Goal: Find specific page/section: Find specific page/section

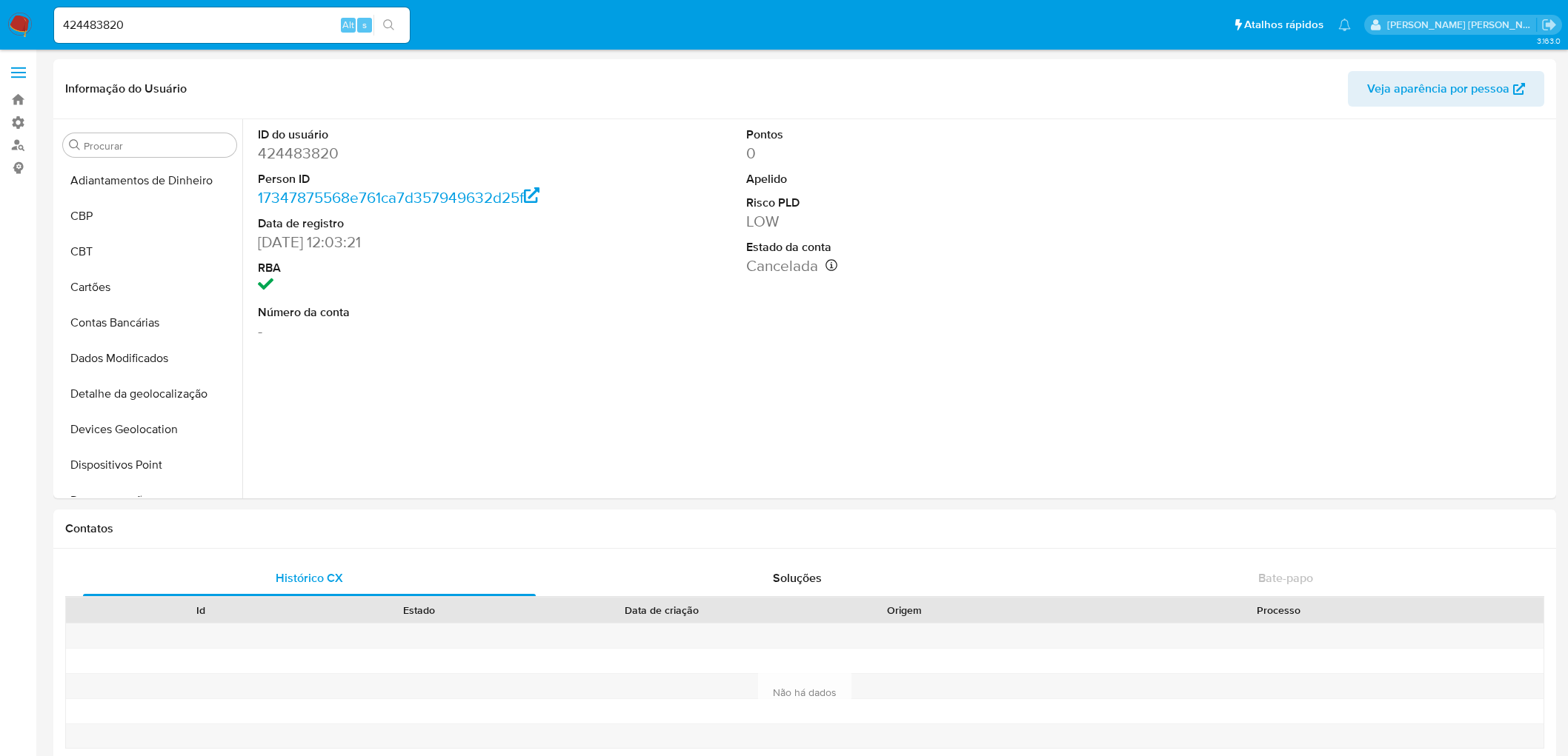
select select "10"
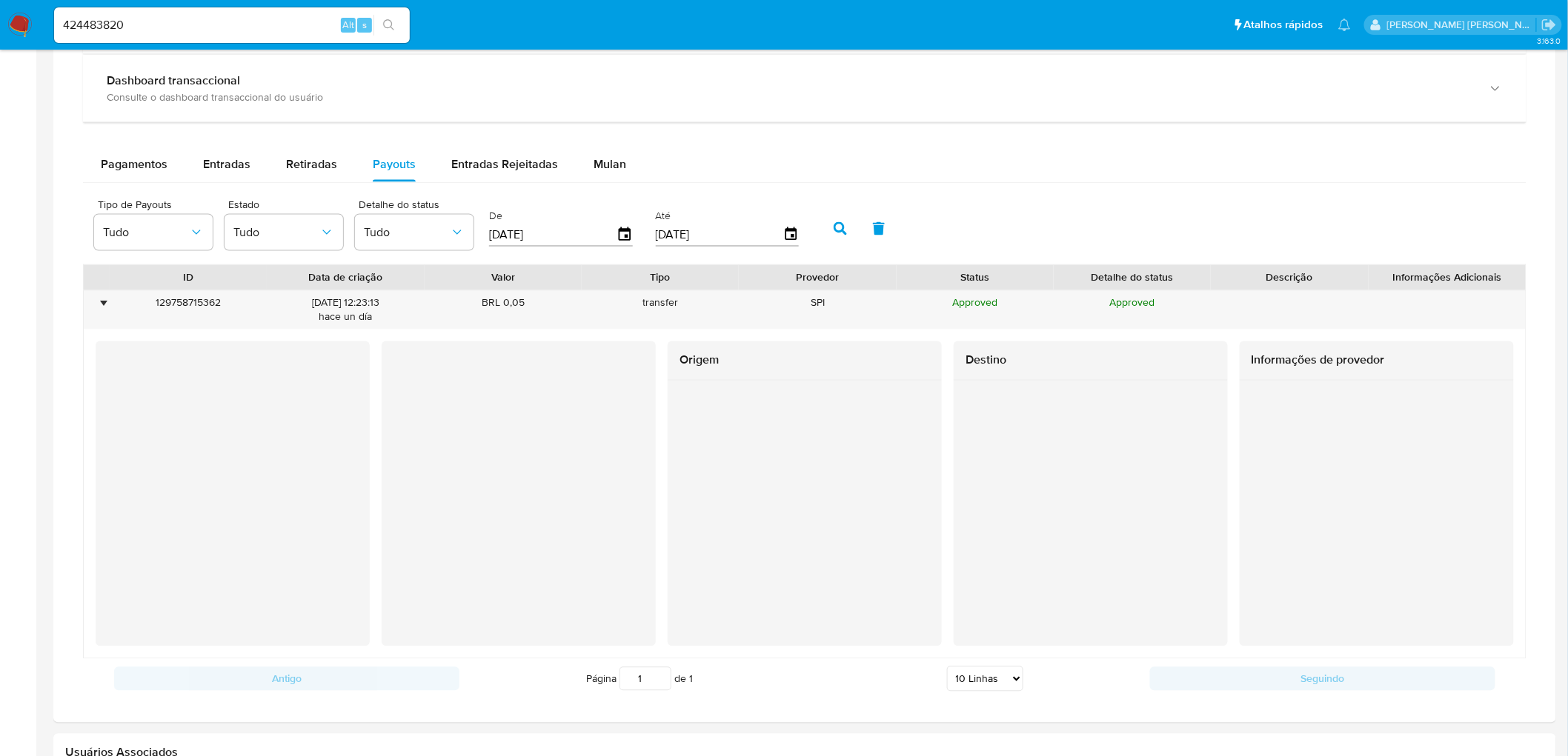
scroll to position [331, 0]
click at [235, 26] on input "424483820" at bounding box center [231, 25] width 356 height 19
paste input "1370108231"
type input "1370108231"
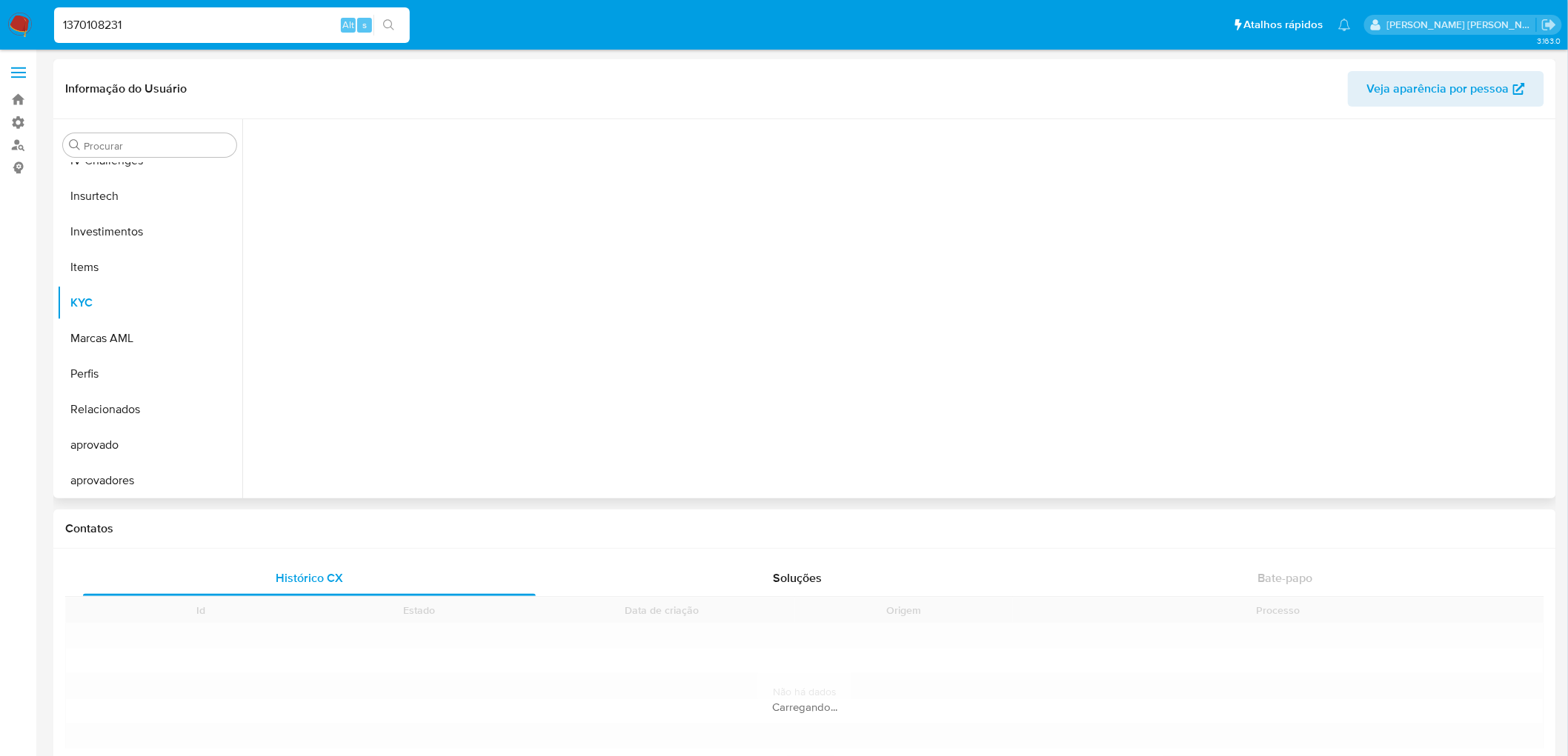
scroll to position [660, 0]
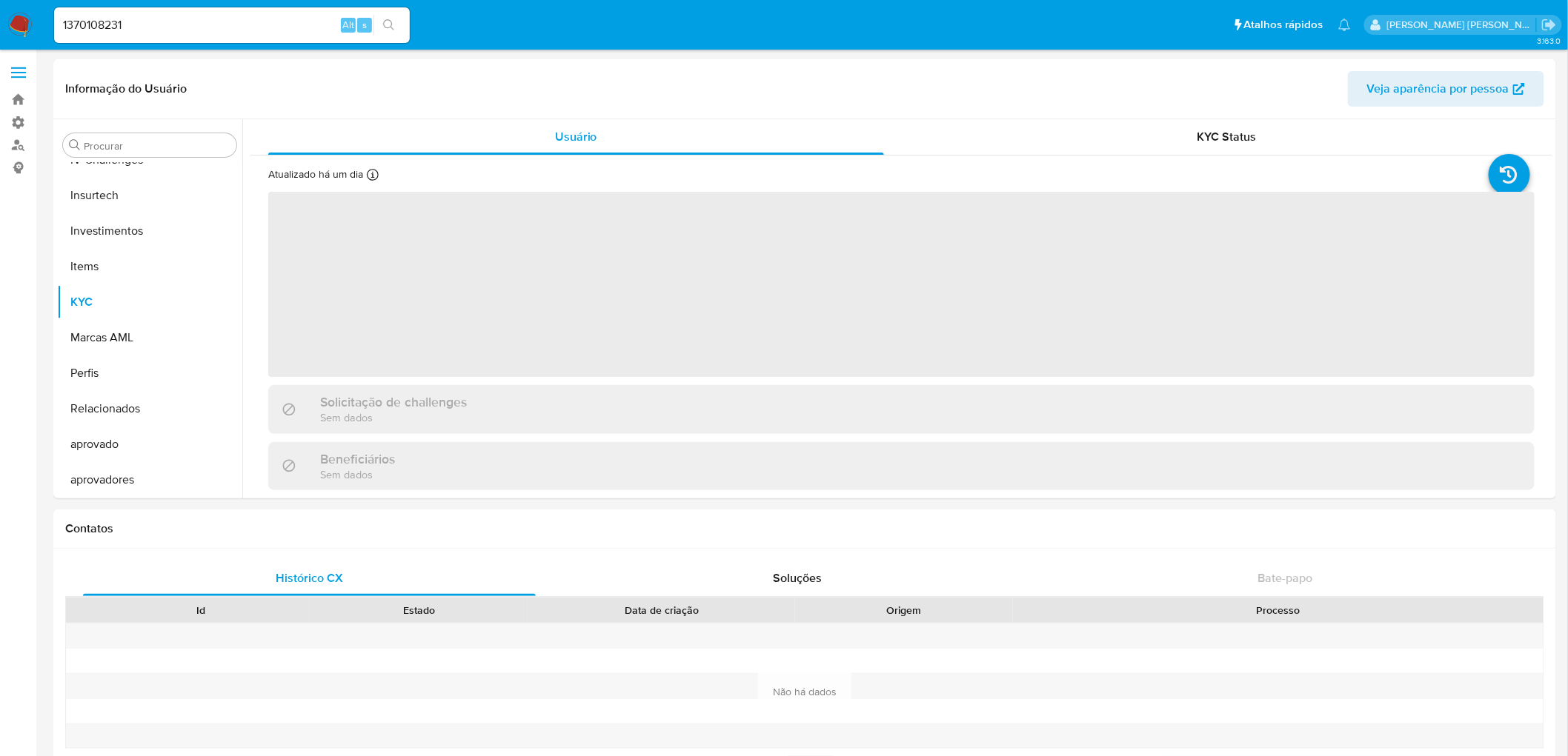
select select "10"
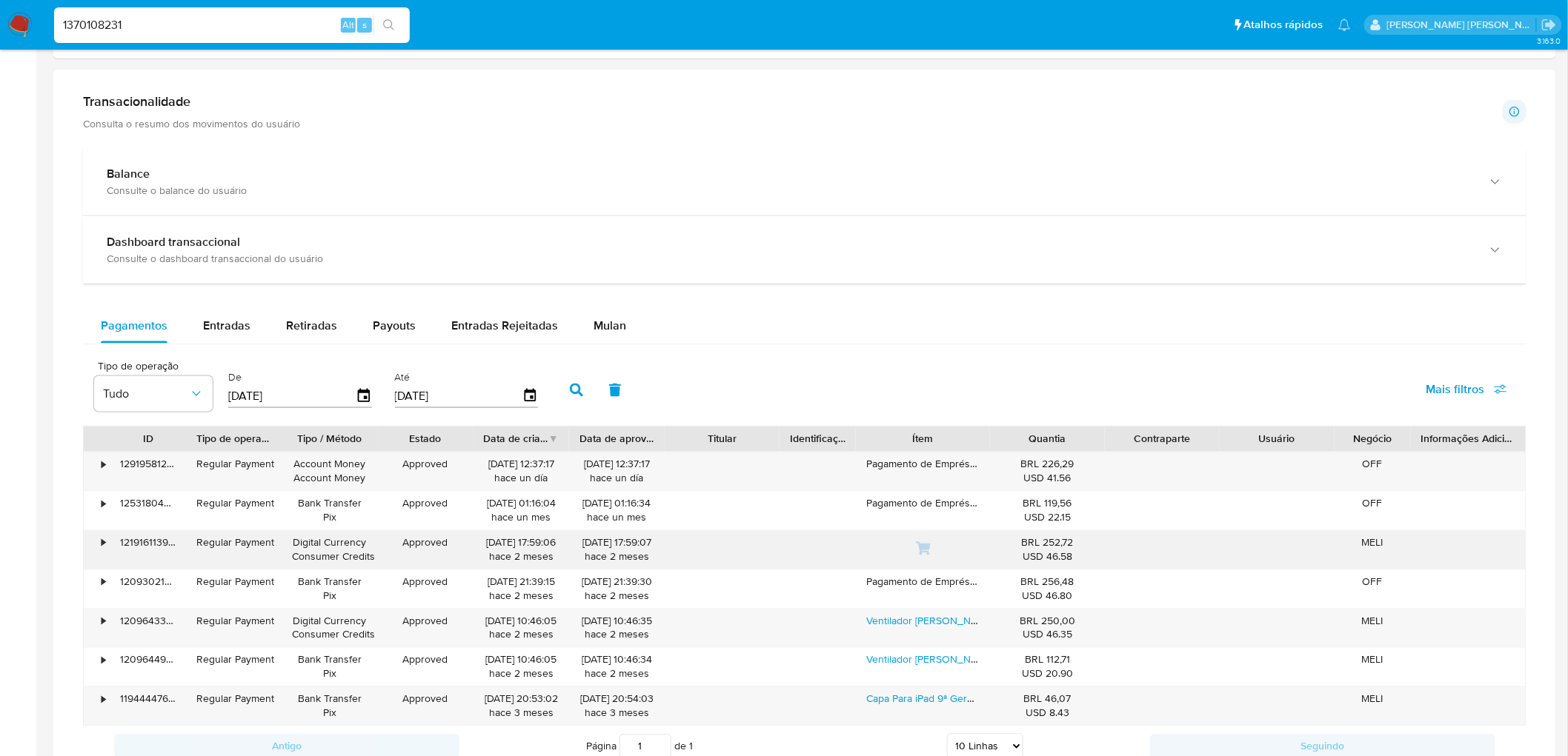
scroll to position [823, 0]
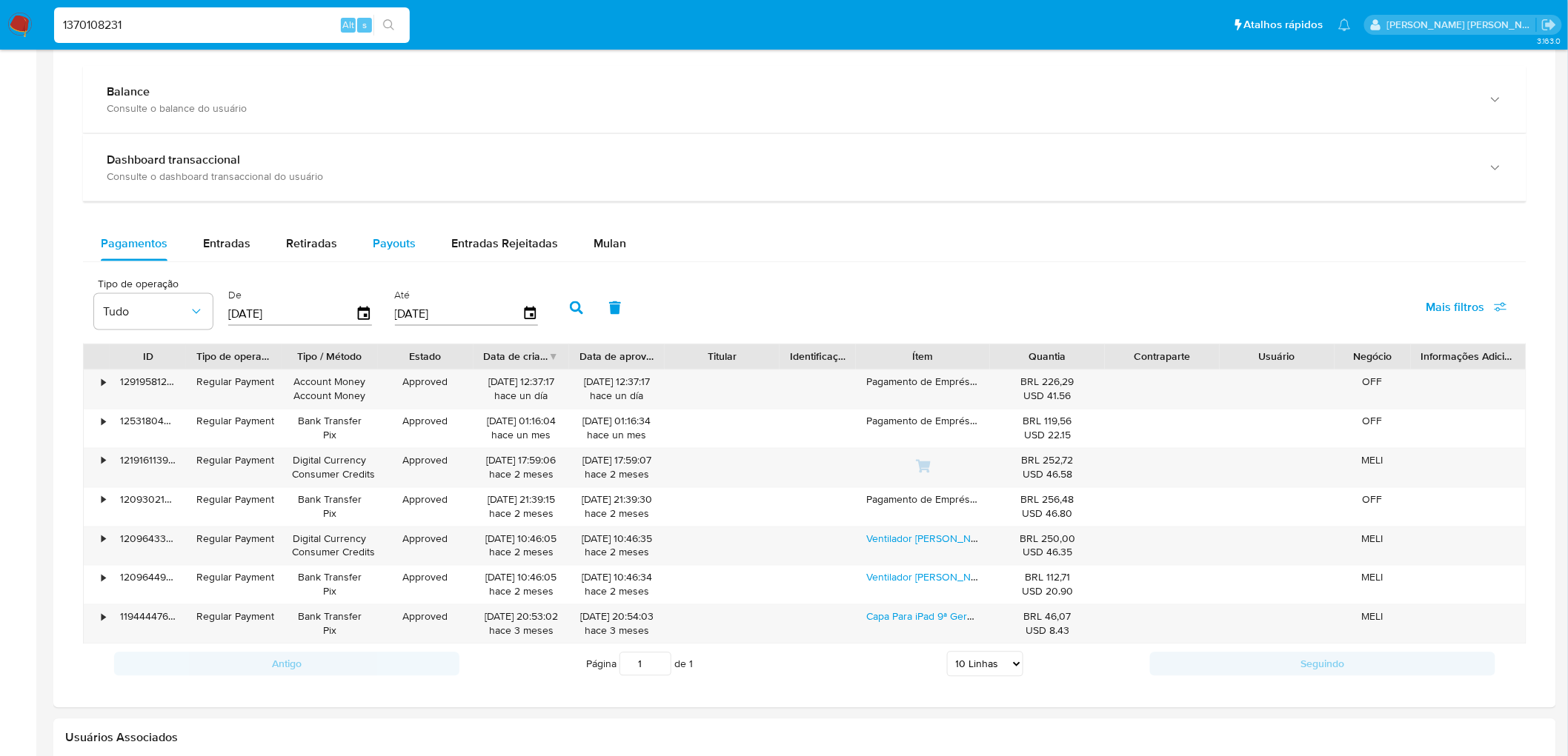
click at [388, 241] on span "Payouts" at bounding box center [394, 243] width 43 height 17
select select "10"
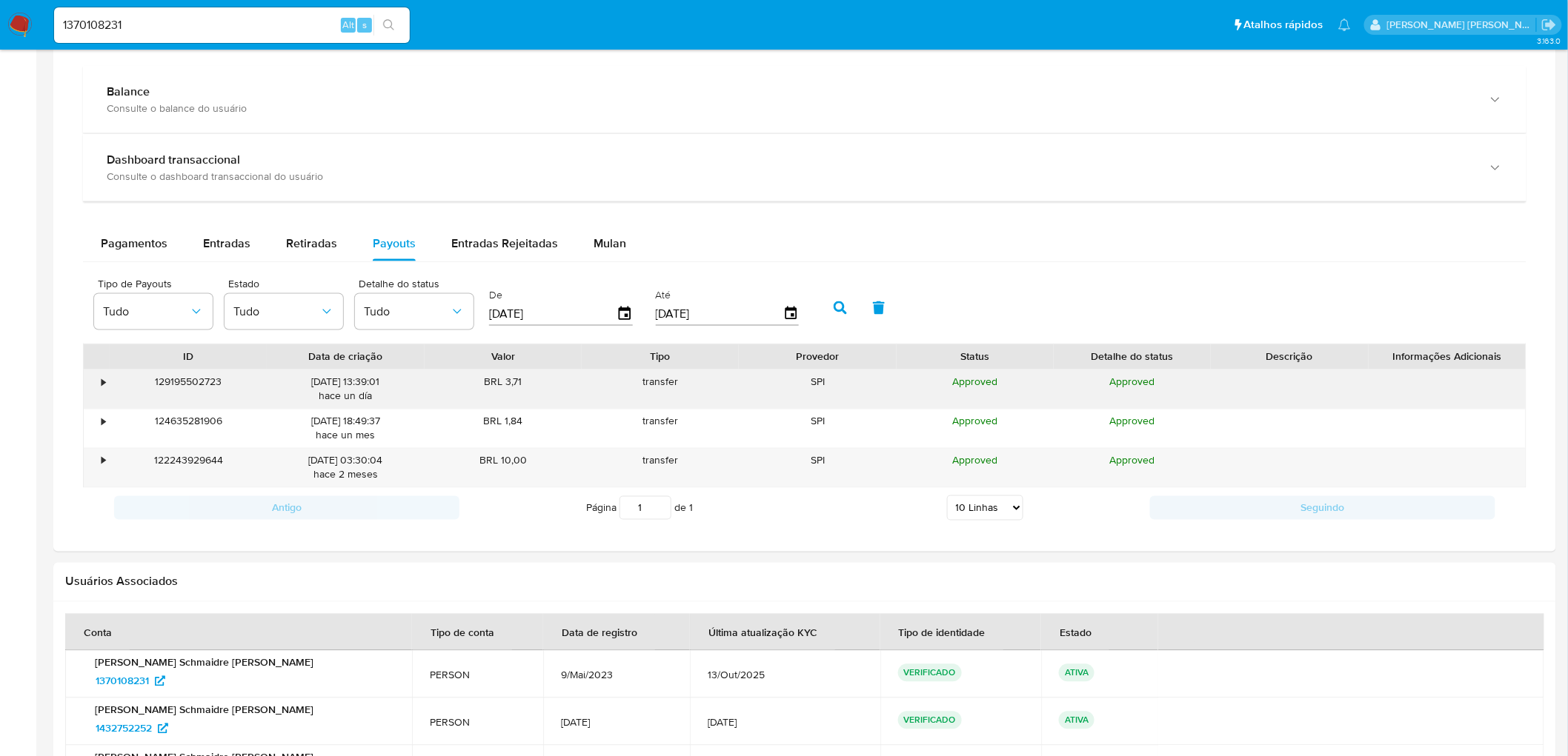
click at [102, 387] on div "•" at bounding box center [103, 382] width 4 height 14
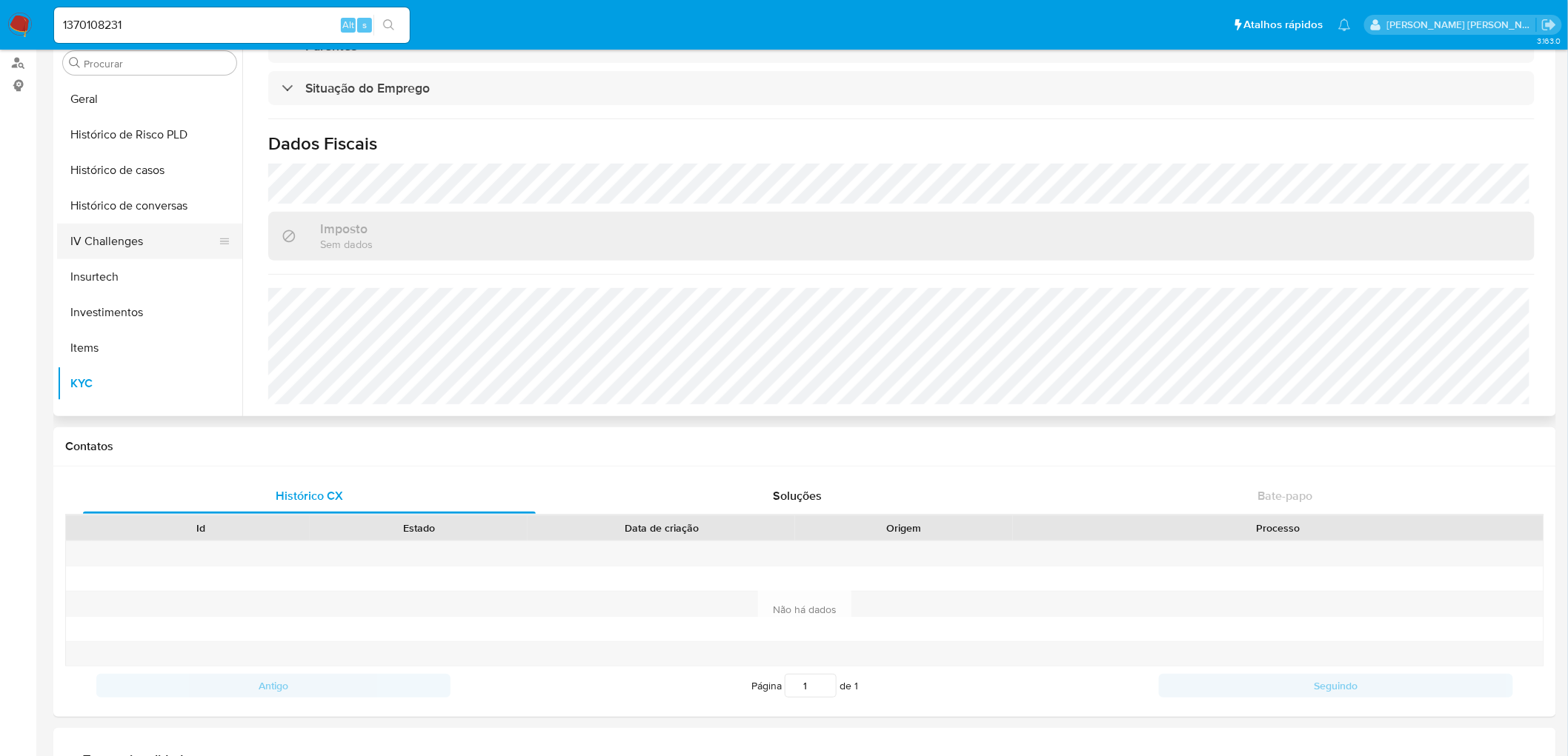
scroll to position [415, 0]
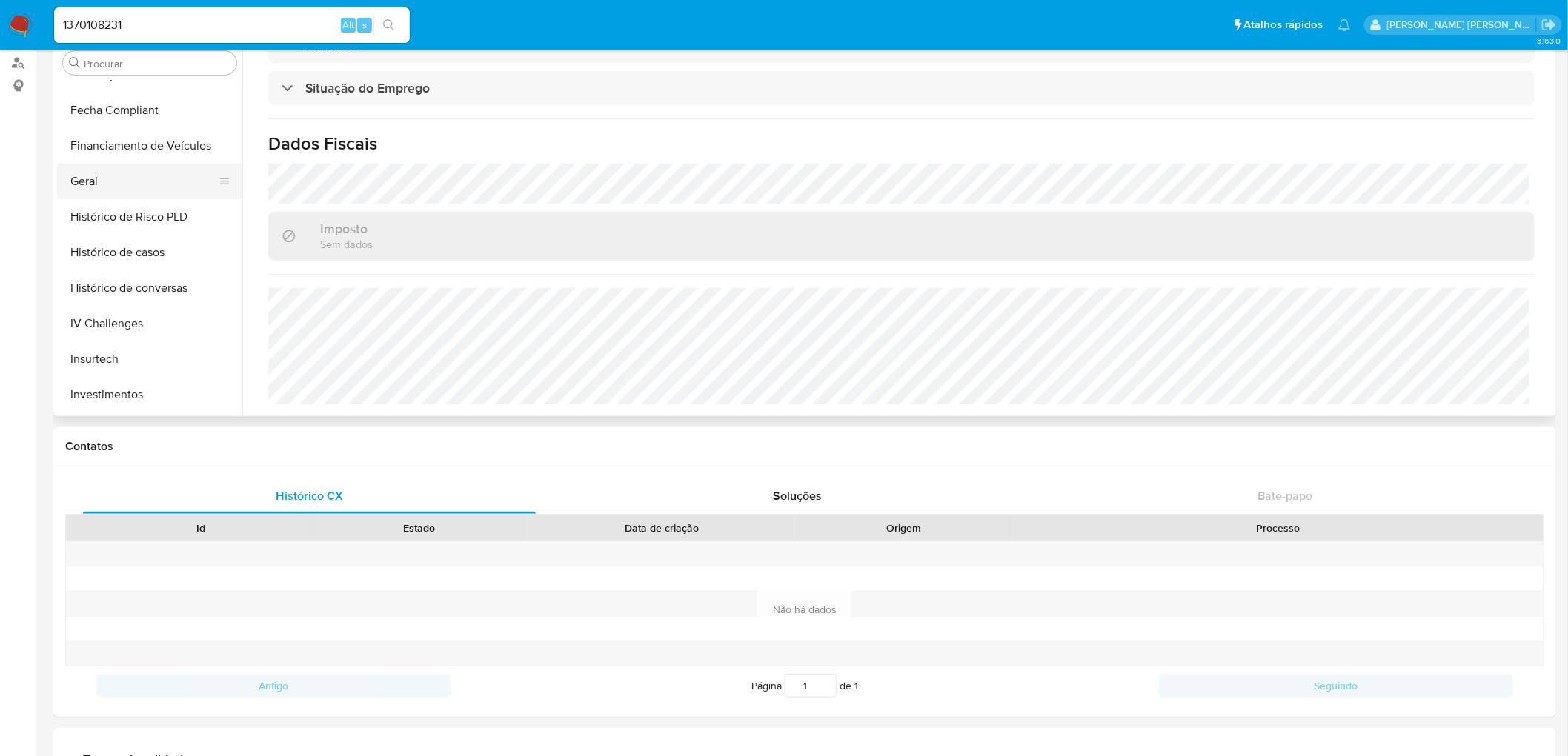
click at [100, 180] on button "Geral" at bounding box center [143, 181] width 174 height 36
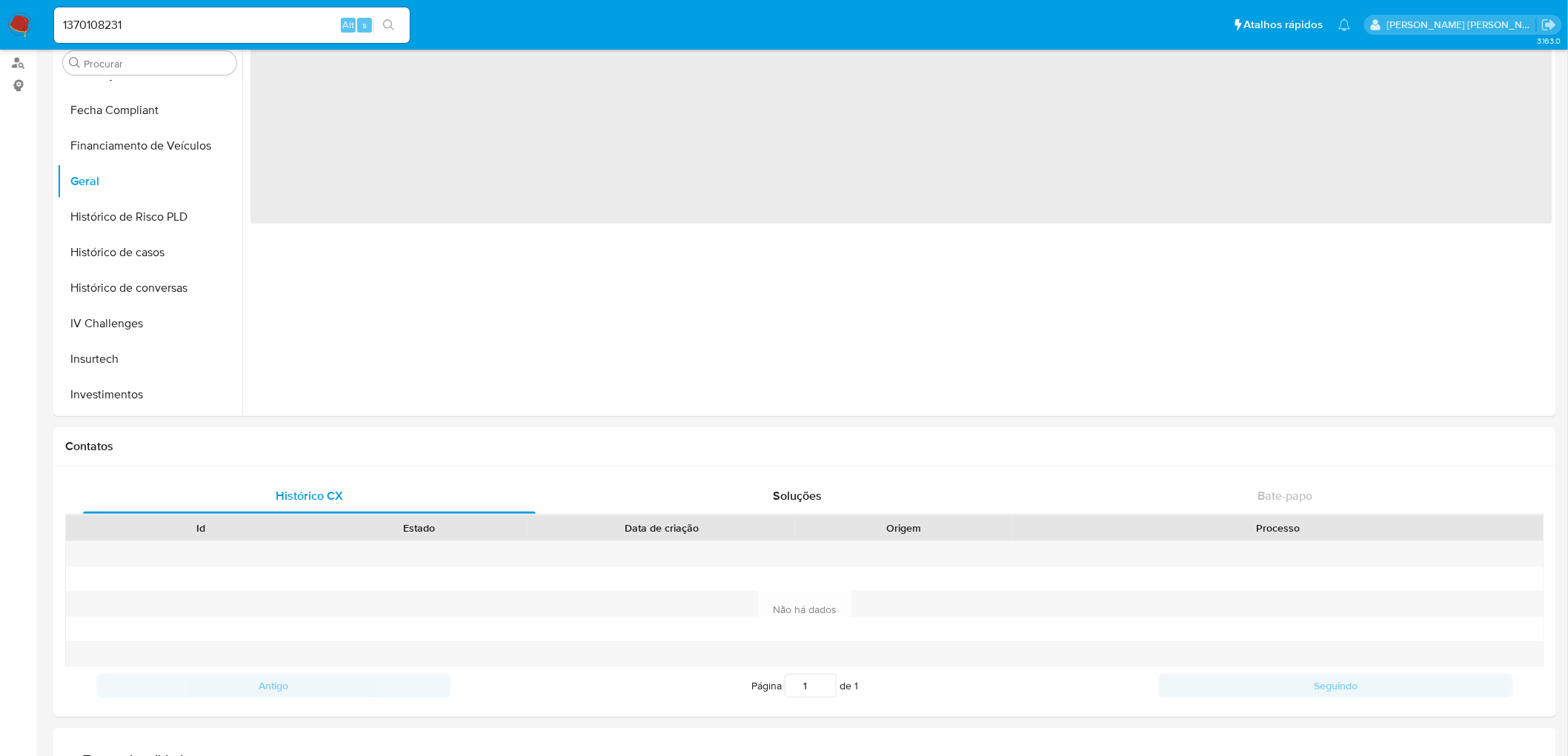
scroll to position [0, 0]
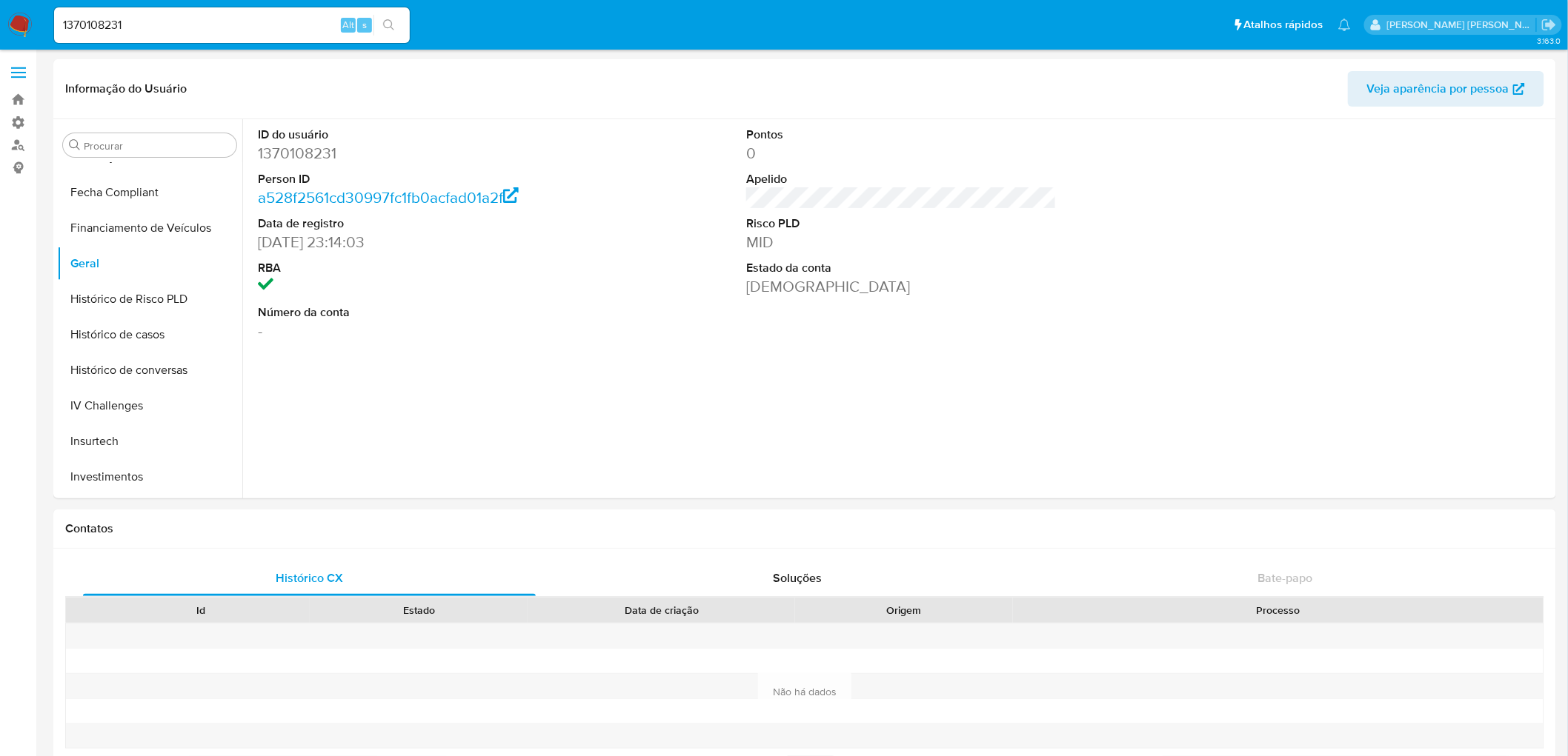
click at [197, 25] on input "1370108231" at bounding box center [231, 25] width 356 height 19
paste input "055667199"
type input "1055667199"
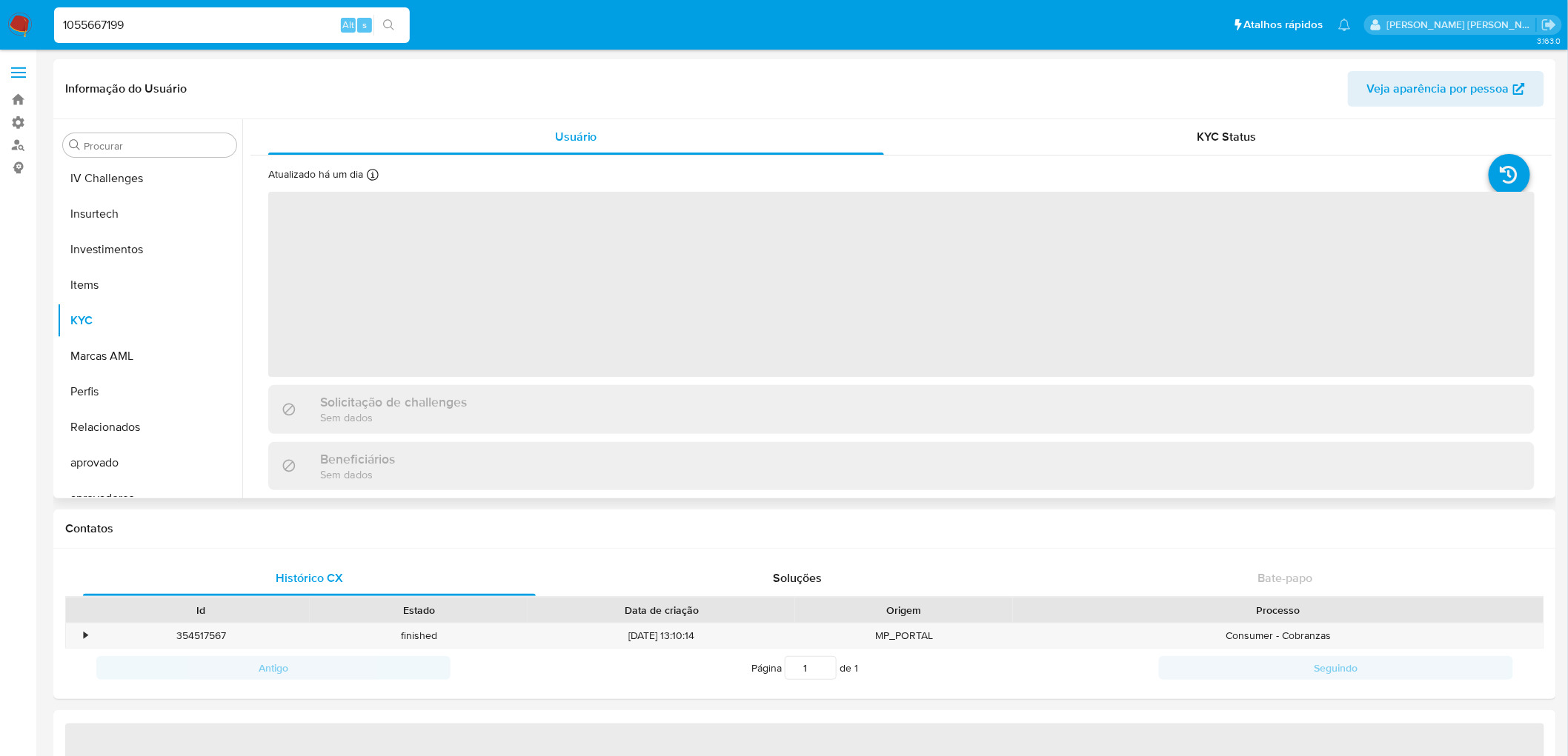
scroll to position [660, 0]
select select "10"
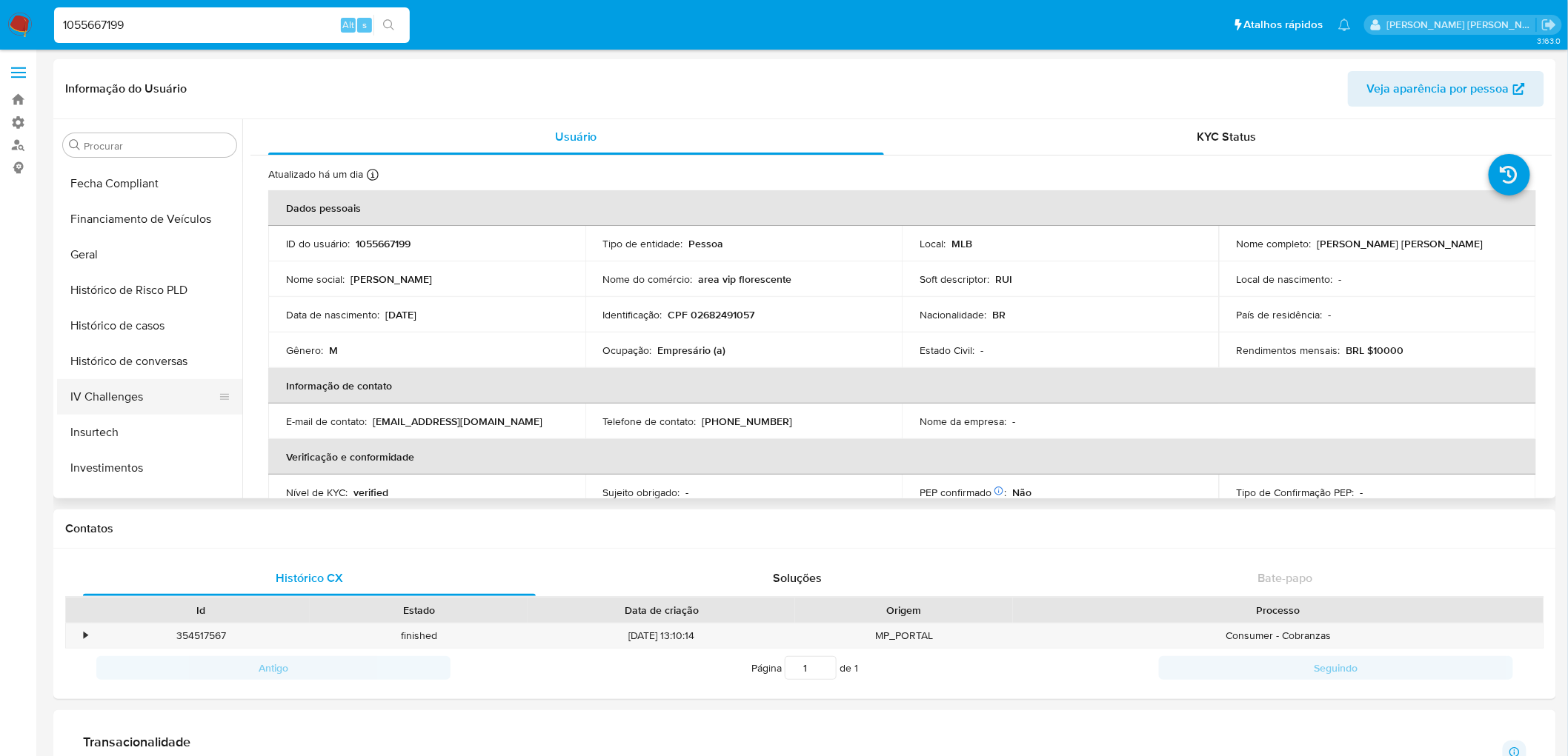
scroll to position [415, 0]
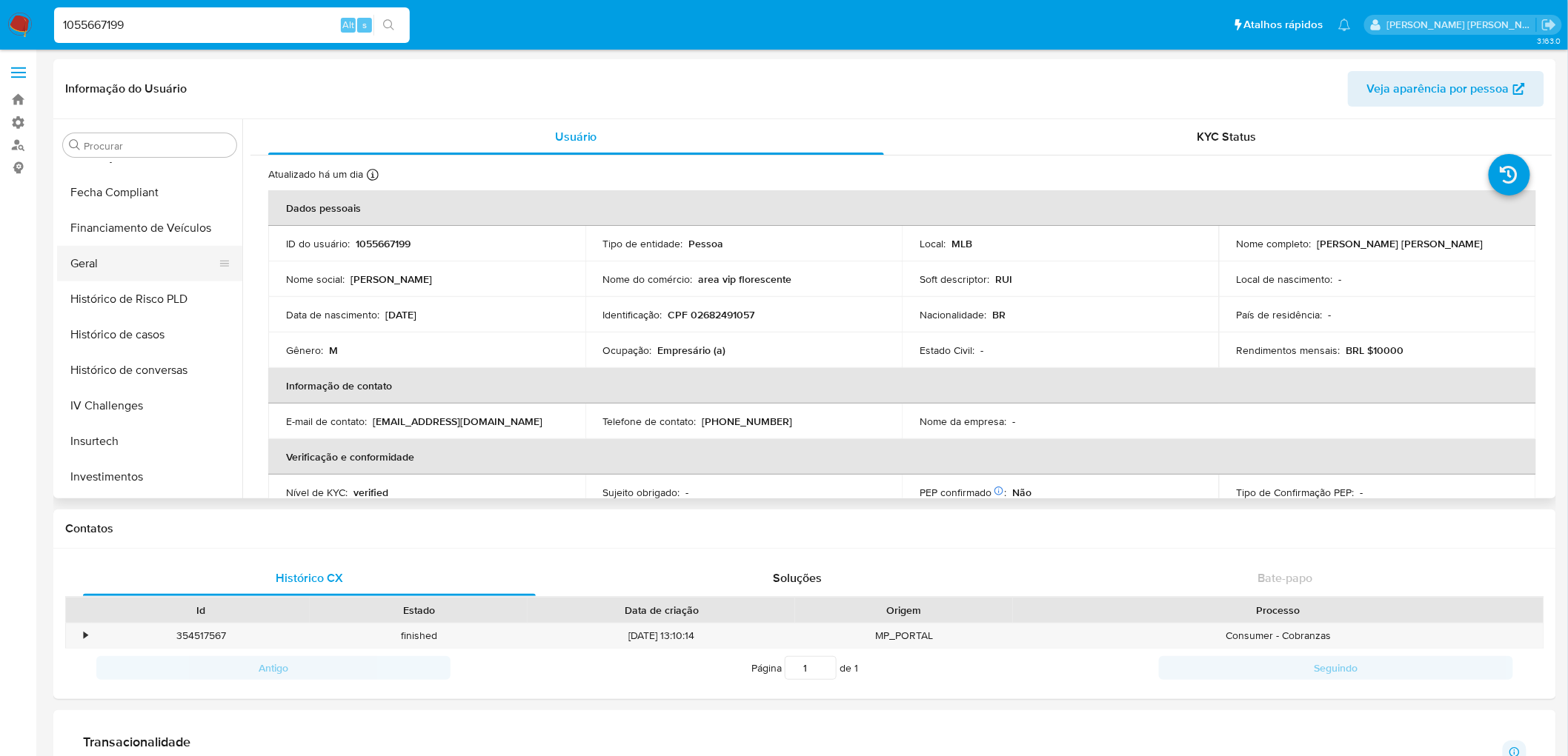
click at [102, 261] on button "Geral" at bounding box center [143, 263] width 174 height 36
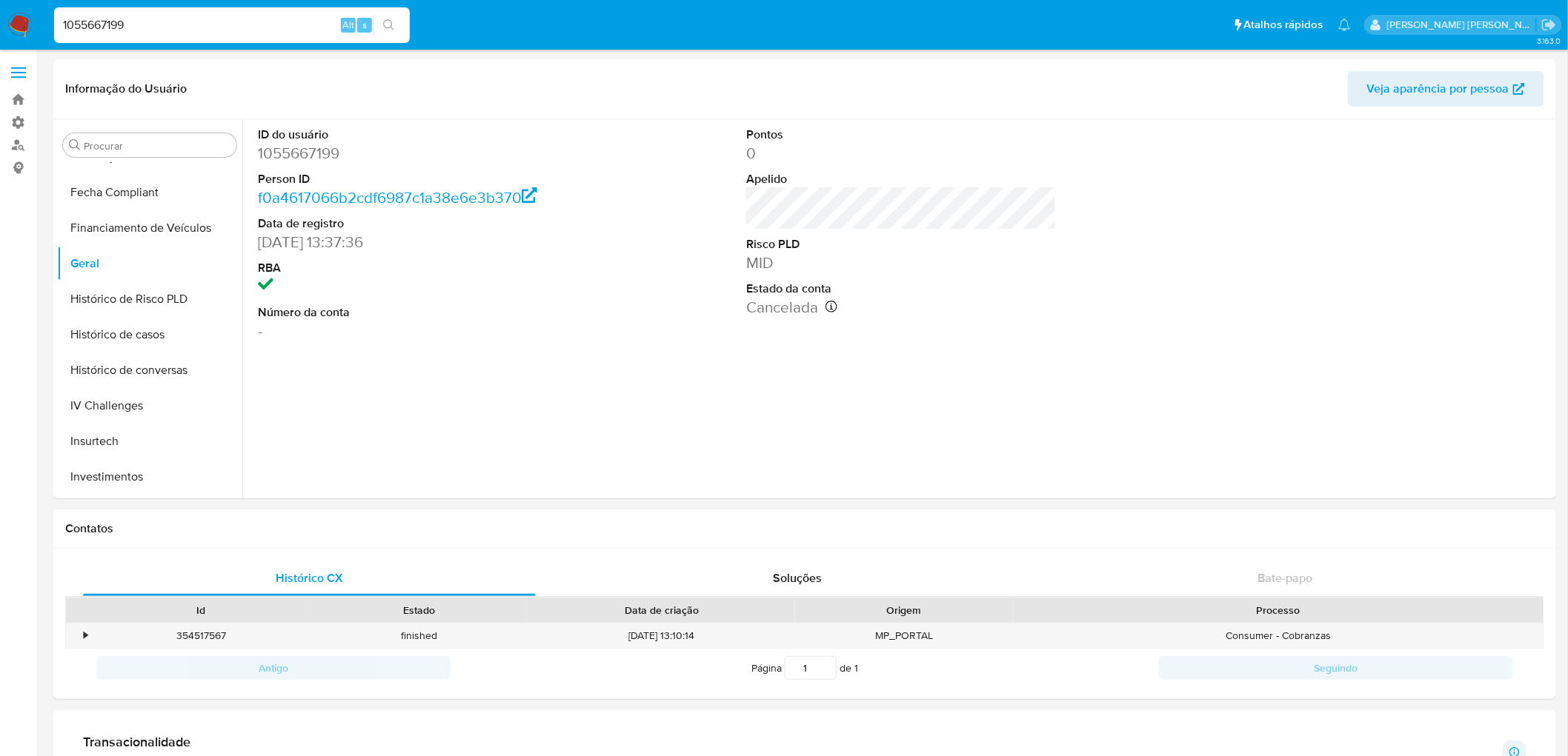
click at [158, 16] on input "1055667199" at bounding box center [231, 25] width 356 height 19
paste input "2159424504"
type input "2159424504"
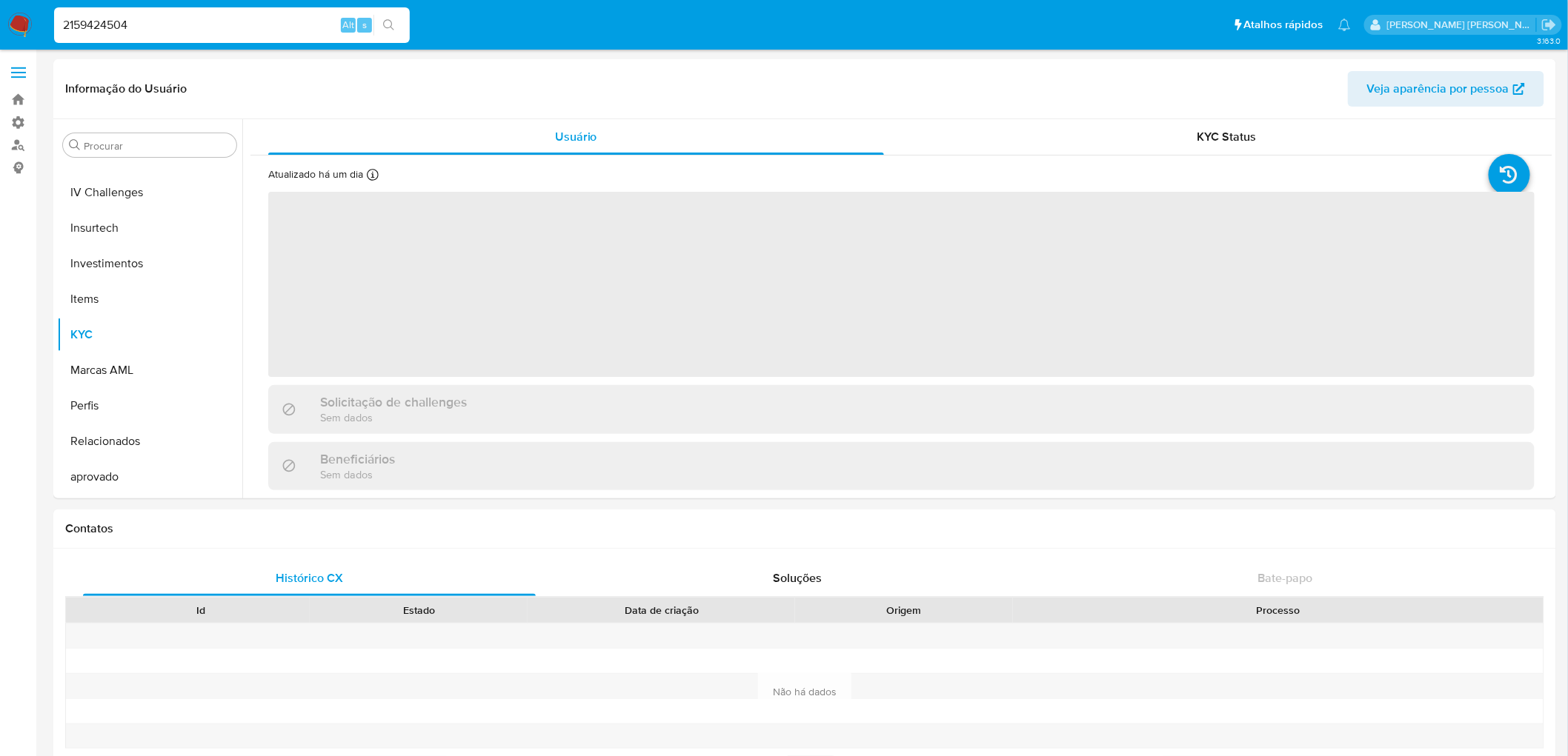
scroll to position [660, 0]
select select "10"
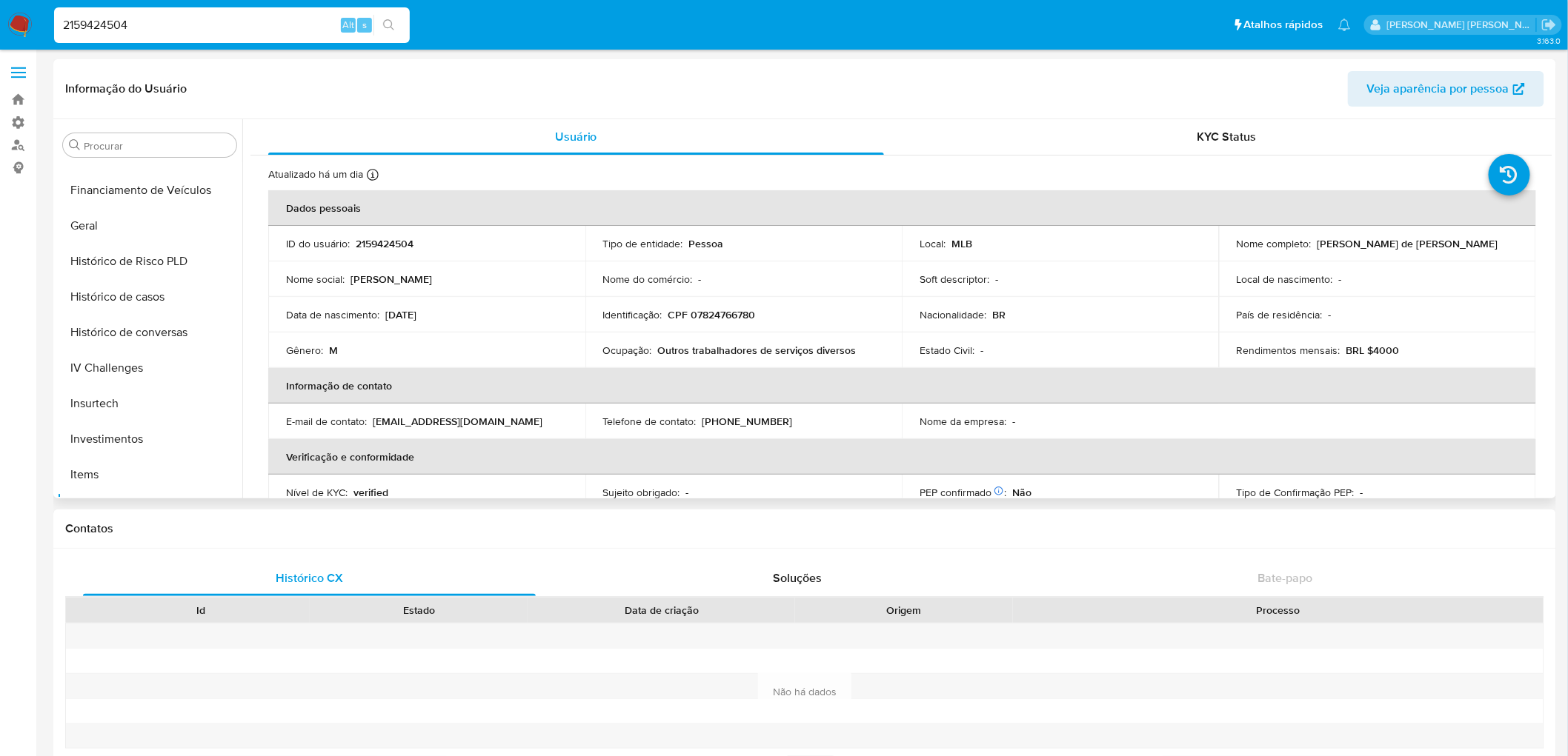
scroll to position [415, 0]
click at [98, 254] on button "Geral" at bounding box center [143, 263] width 174 height 36
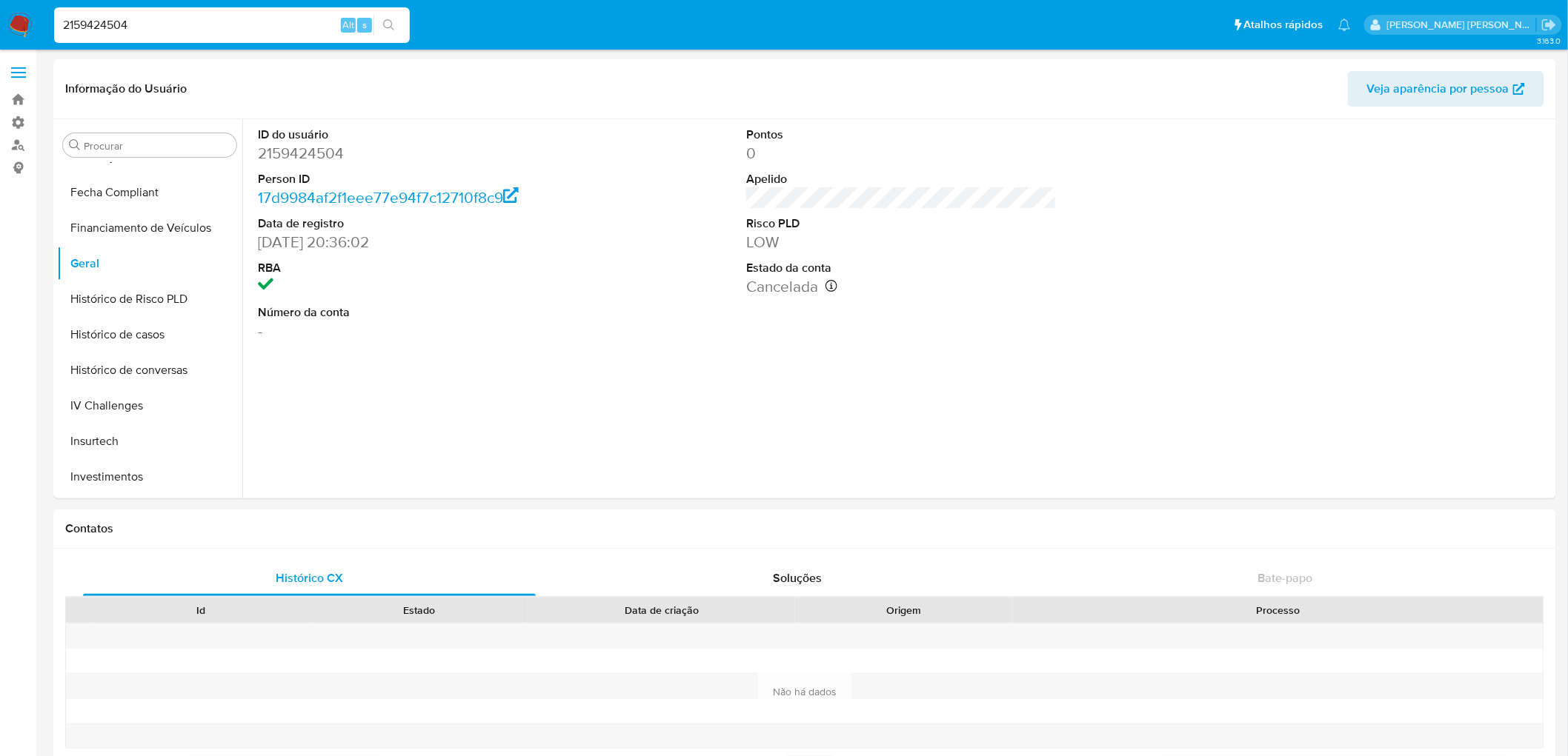
click at [104, 27] on input "2159424504" at bounding box center [231, 25] width 356 height 19
click at [240, 24] on input "2159424504" at bounding box center [231, 25] width 356 height 19
paste input "192791886"
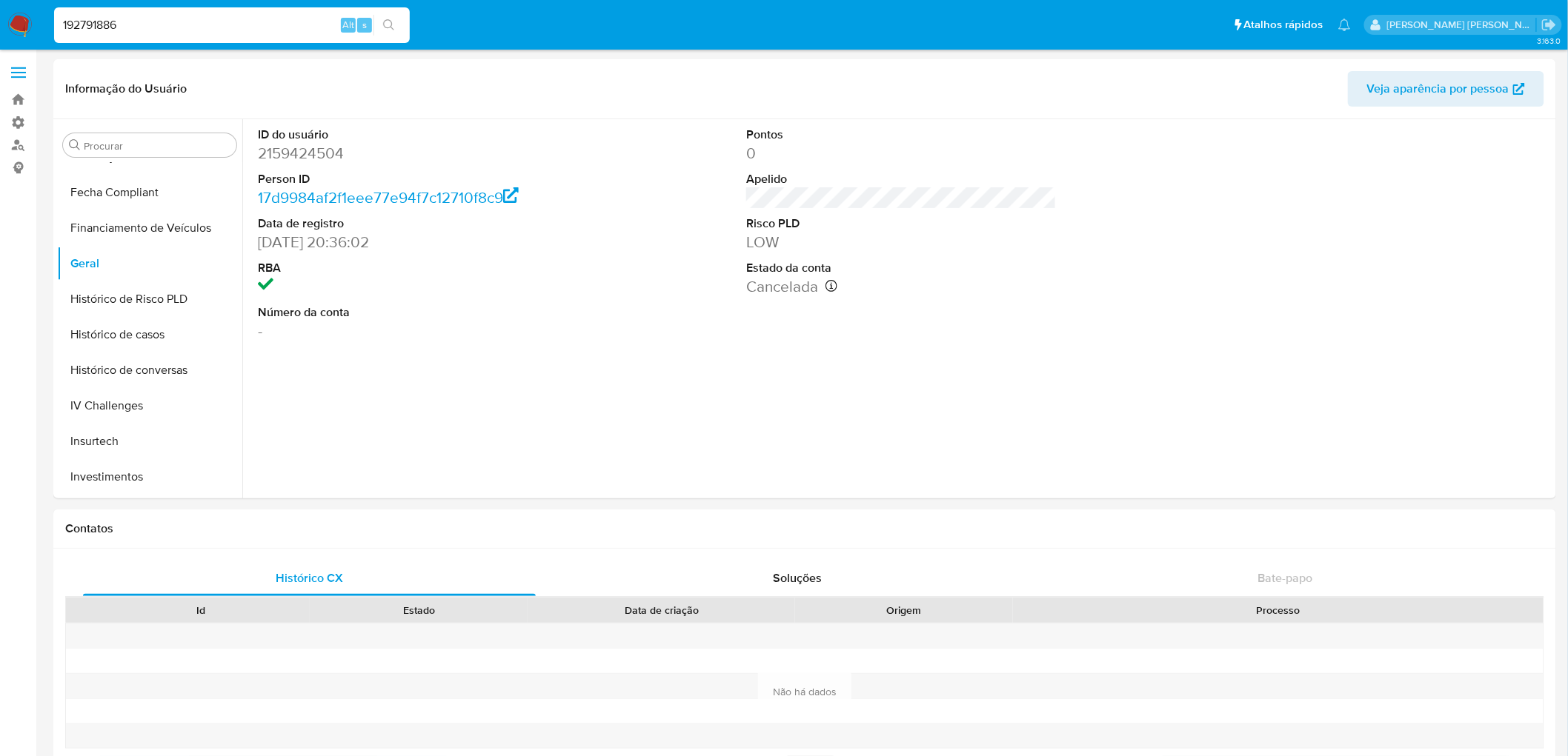
type input "192791886"
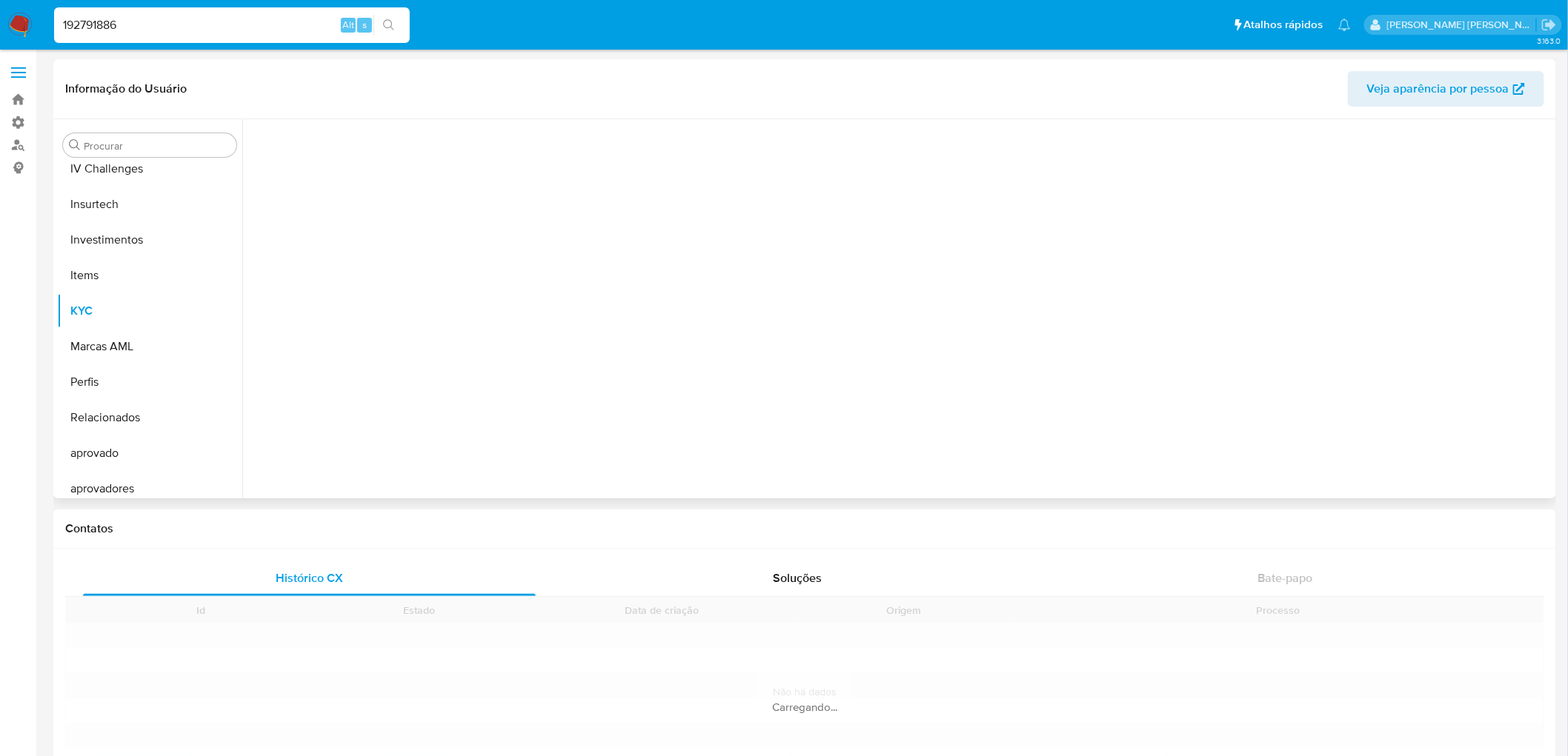
scroll to position [660, 0]
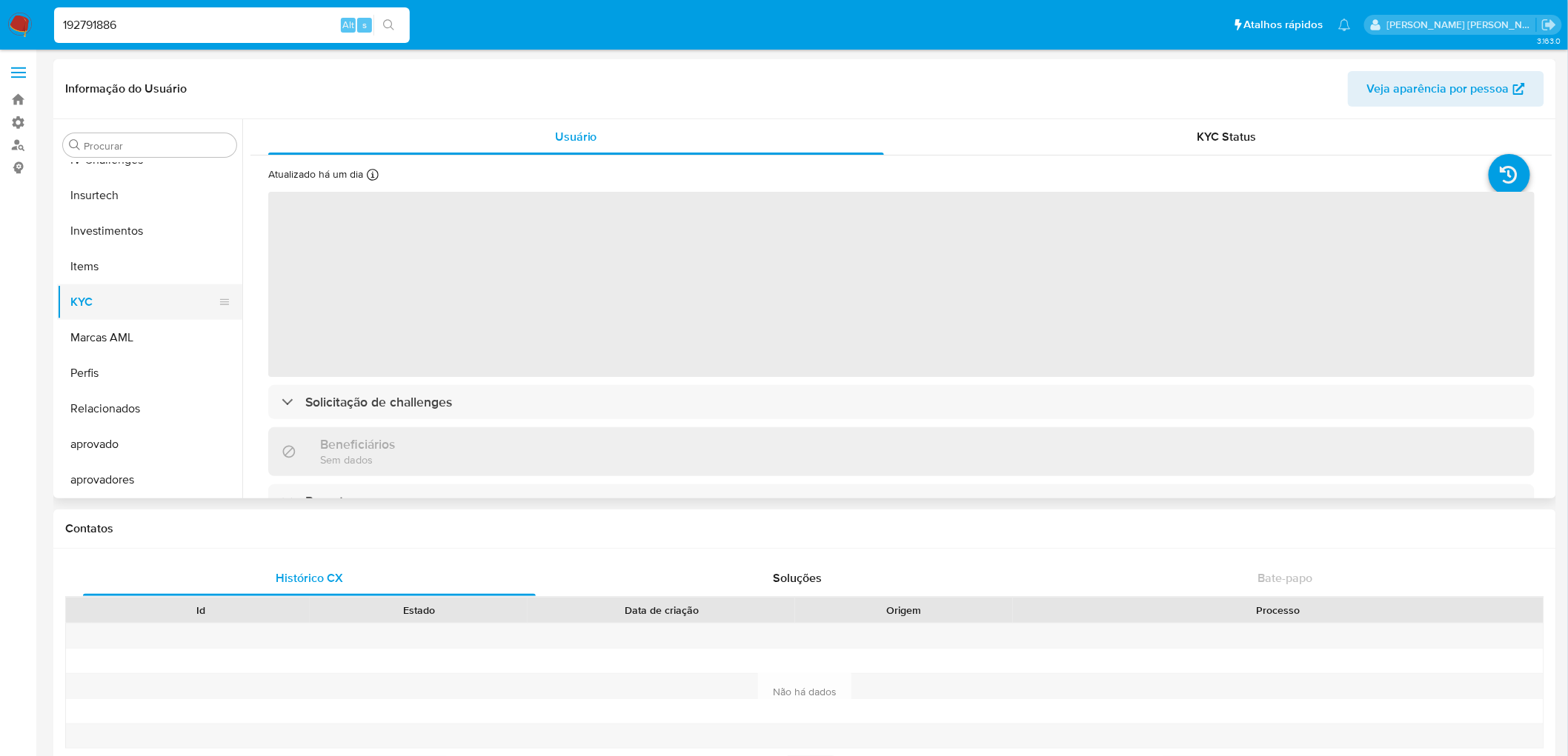
select select "10"
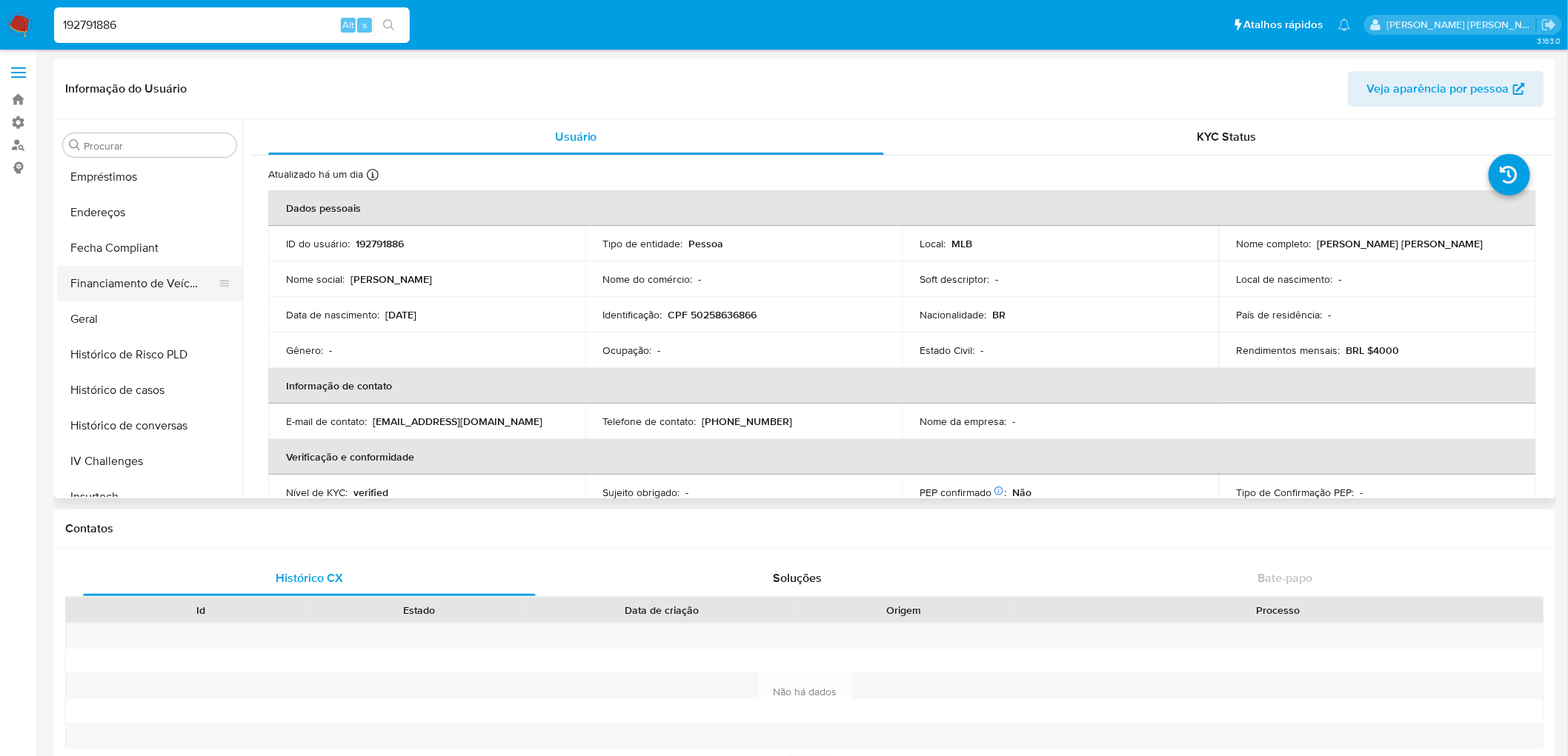
scroll to position [332, 0]
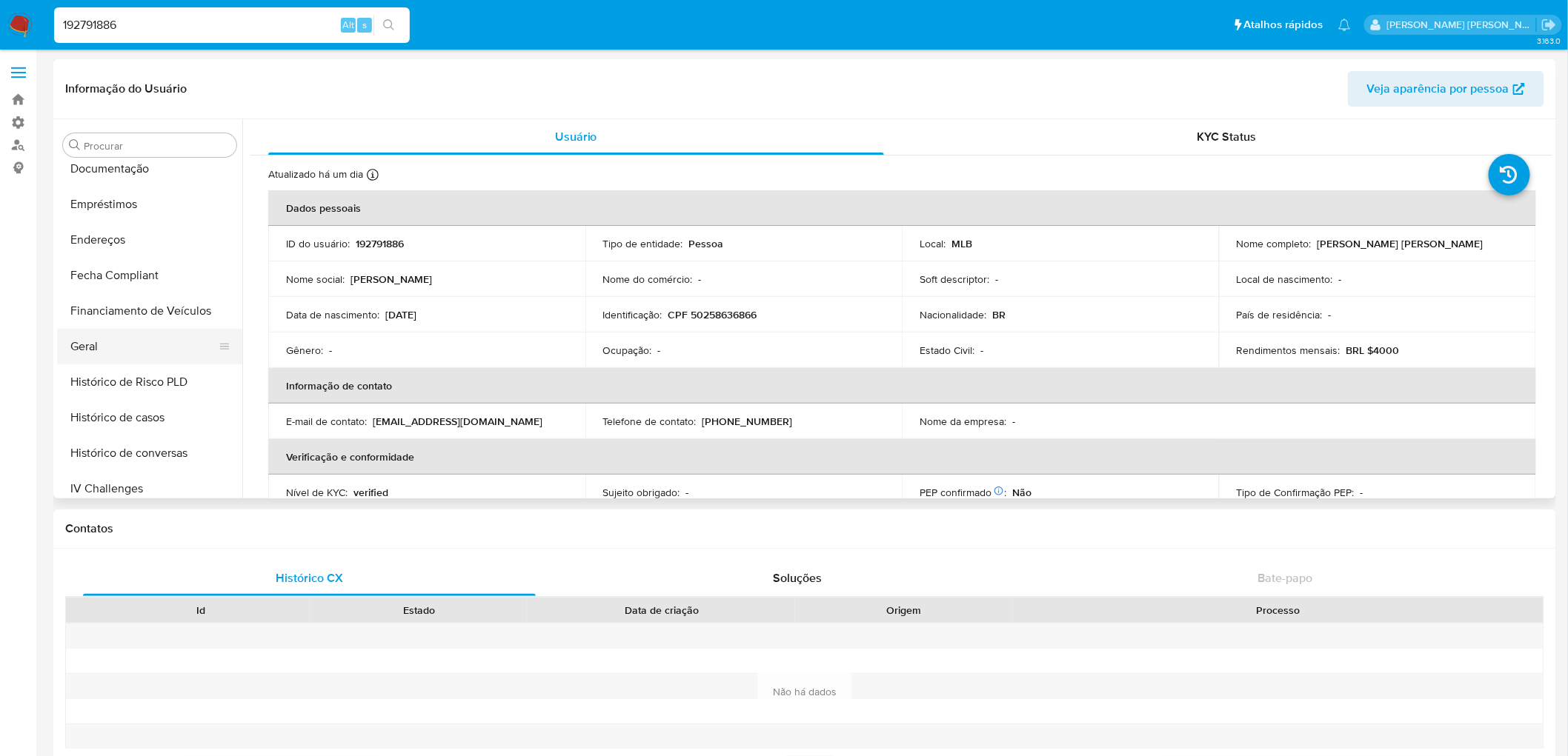
click at [97, 334] on button "Geral" at bounding box center [143, 347] width 174 height 36
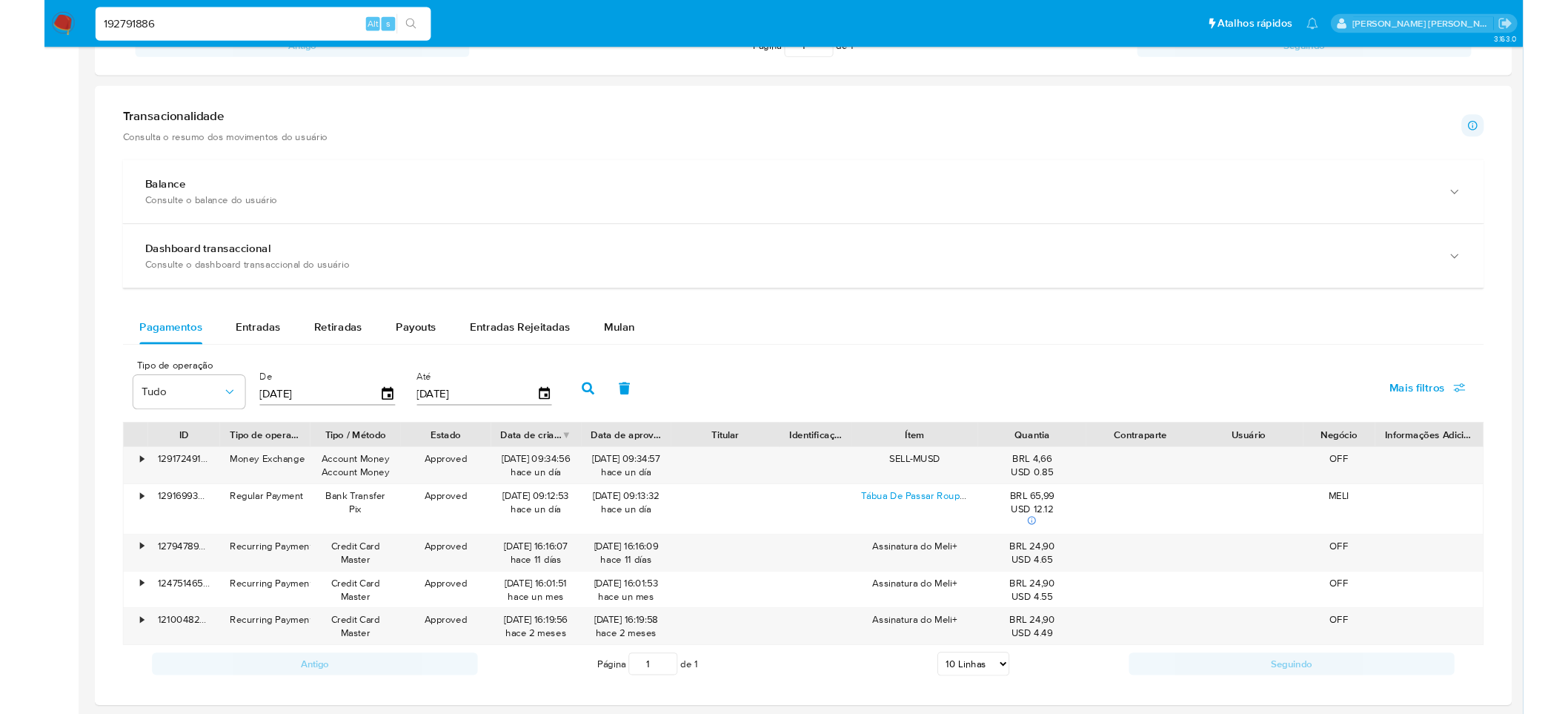
scroll to position [741, 0]
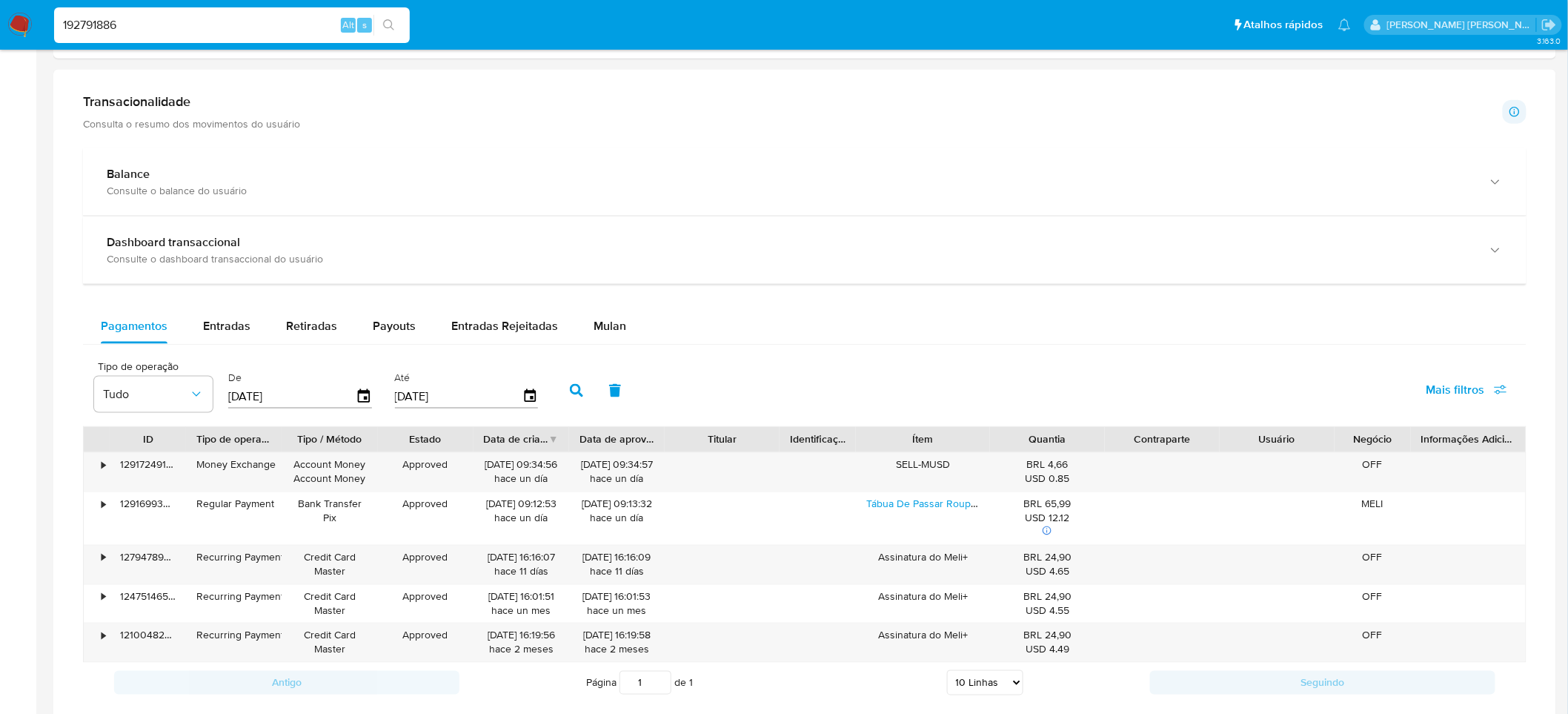
click at [222, 22] on input "192791886" at bounding box center [231, 25] width 356 height 19
paste input "2038877799"
type input "2038877799"
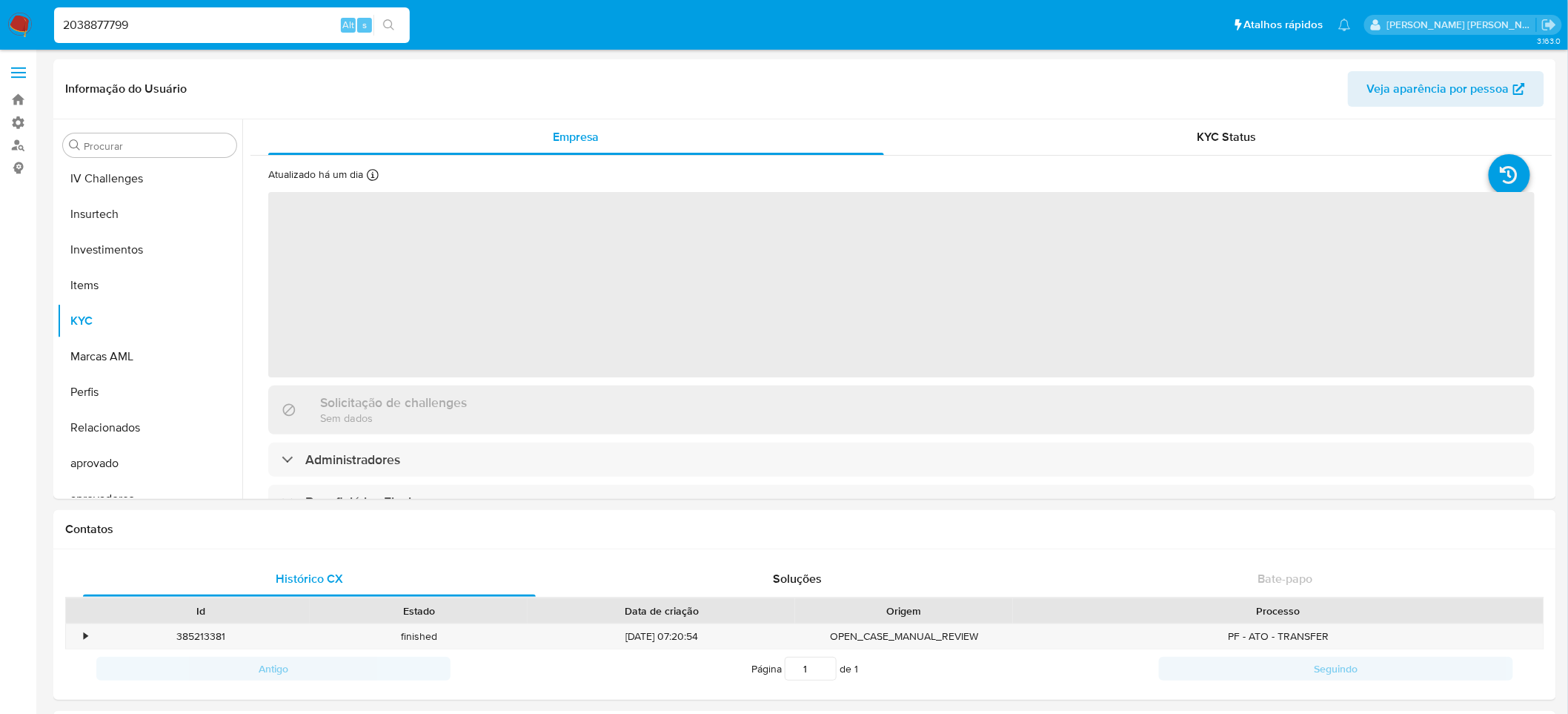
scroll to position [661, 0]
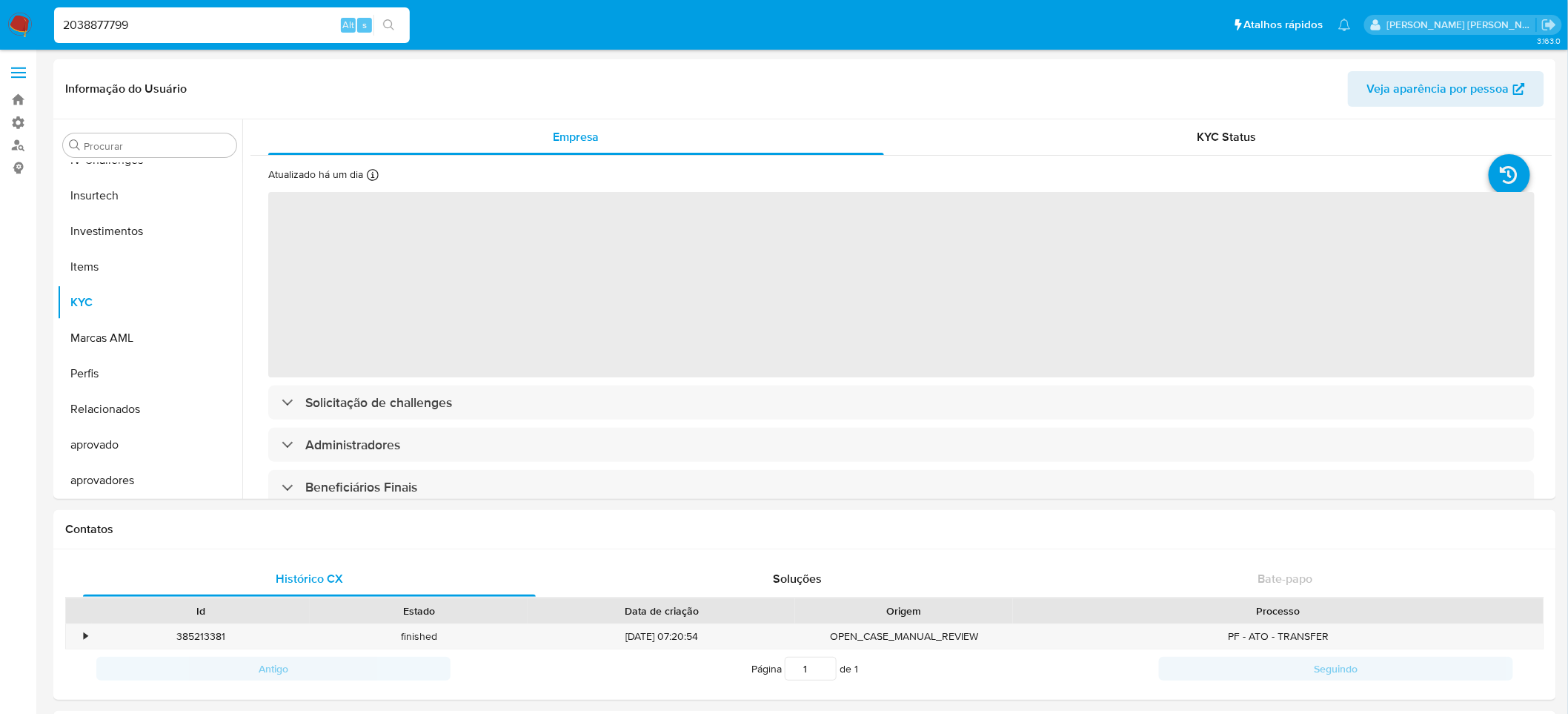
select select "10"
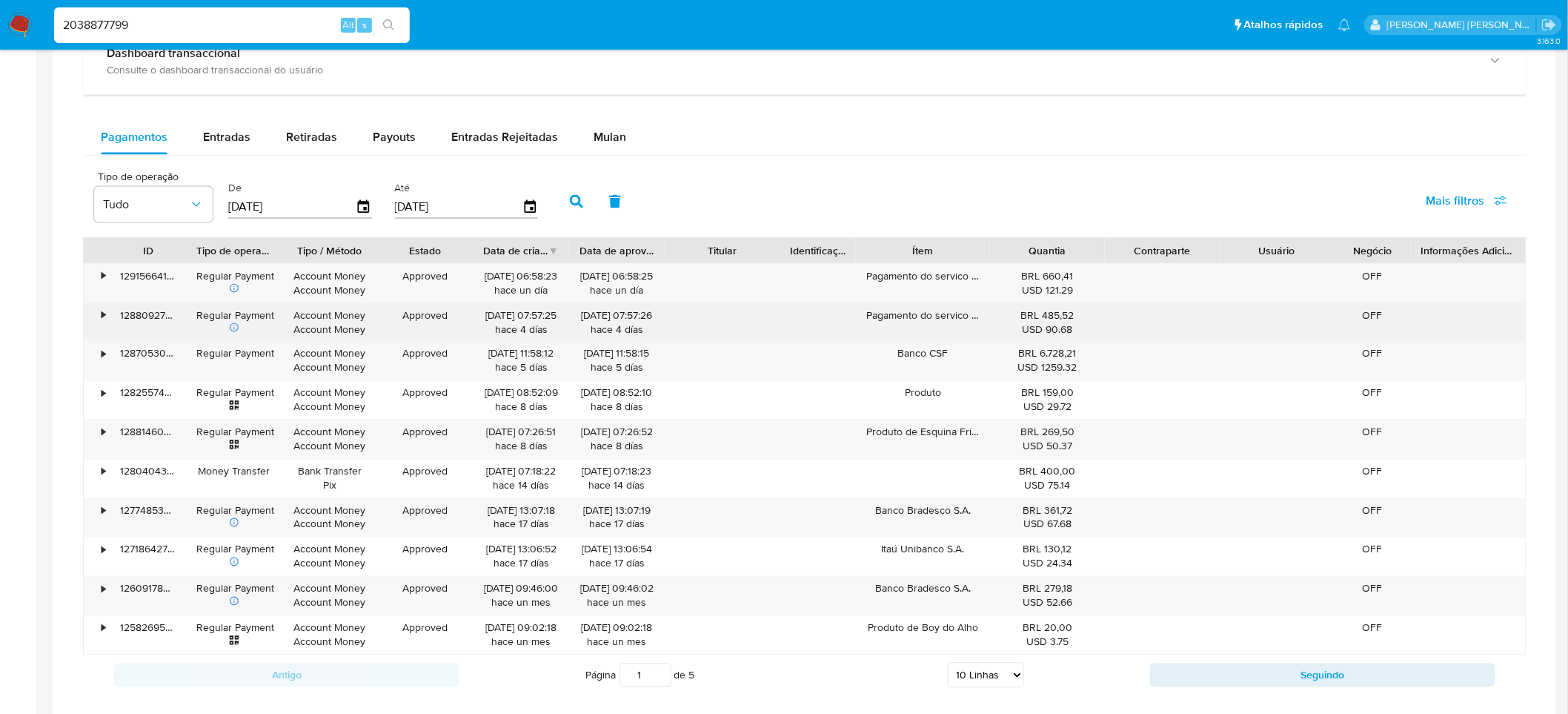
scroll to position [741, 0]
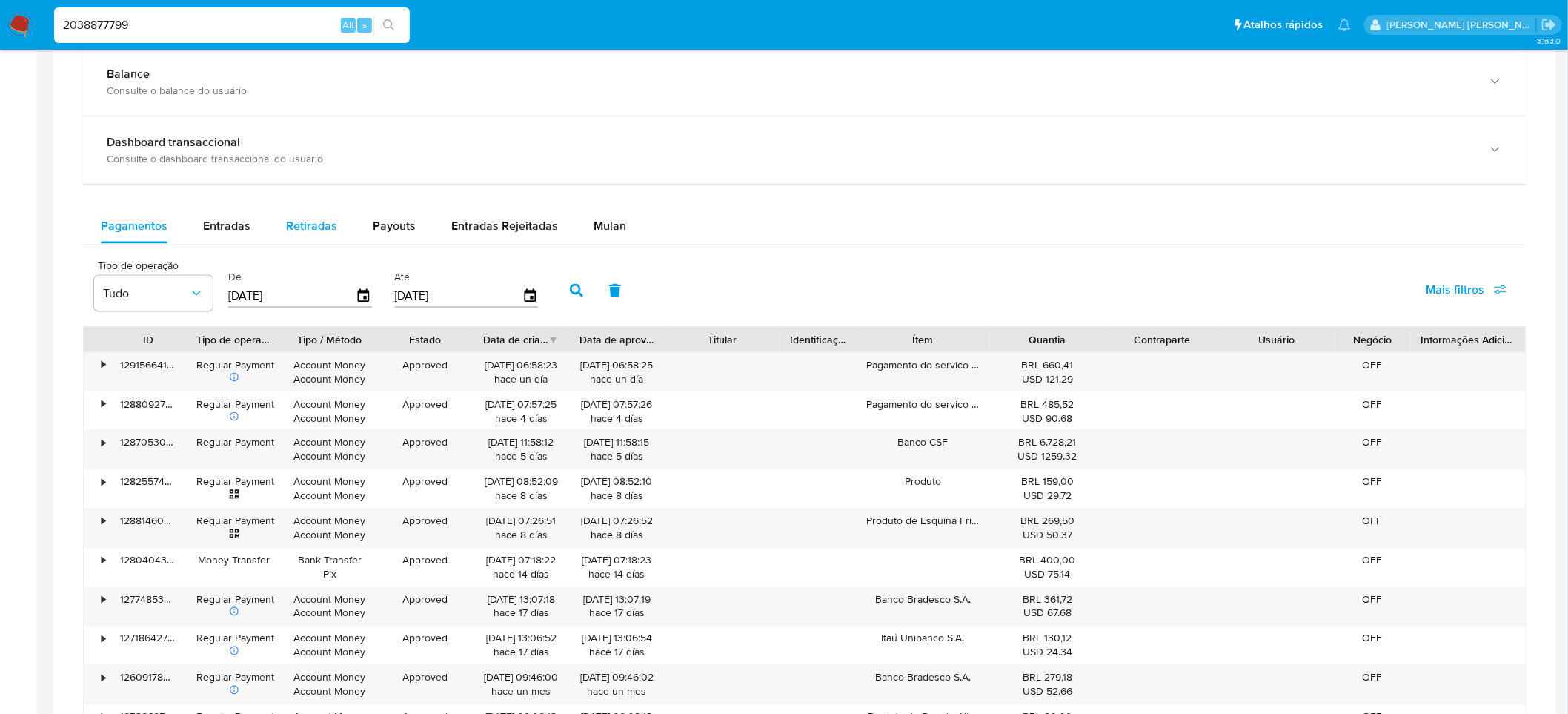
click at [322, 226] on span "Retiradas" at bounding box center [311, 225] width 51 height 17
select select "10"
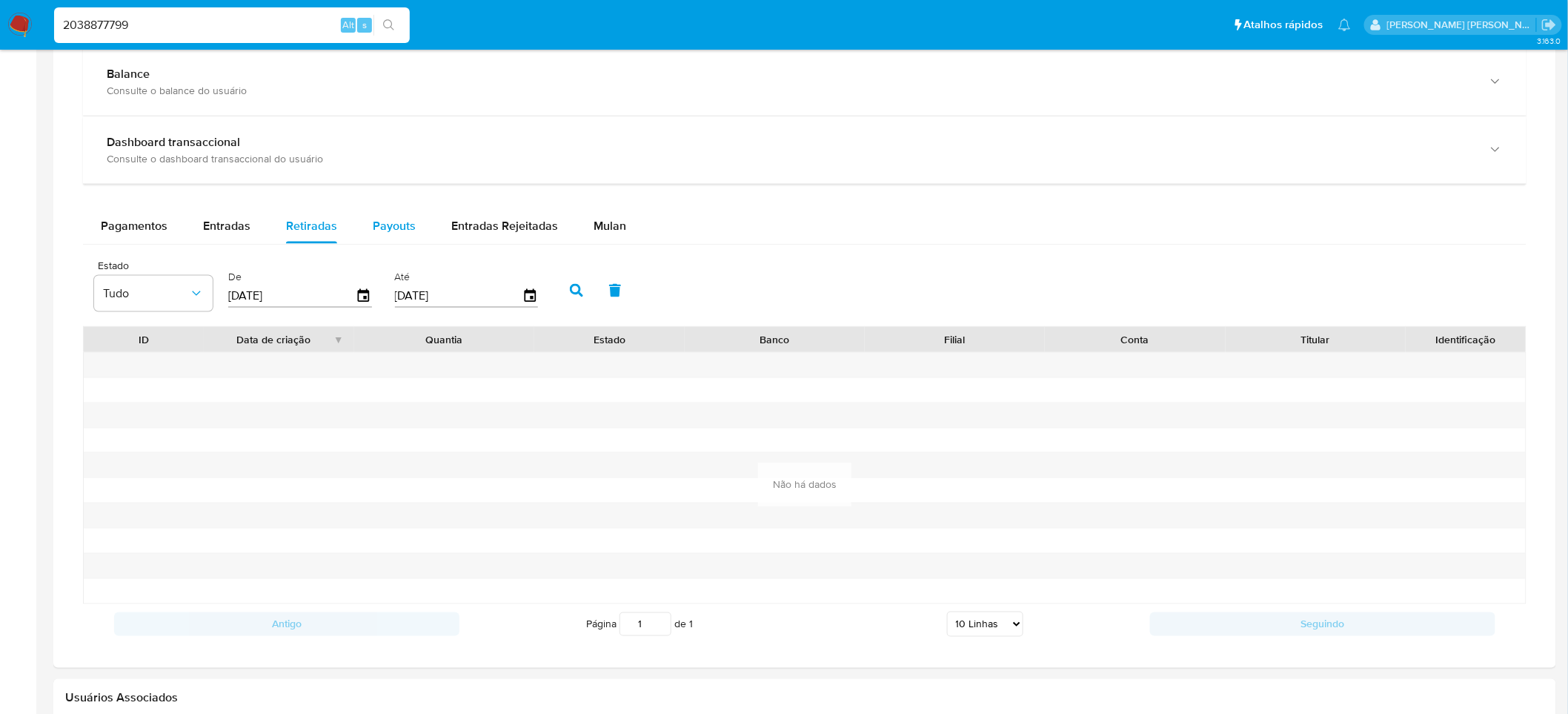
click at [388, 228] on span "Payouts" at bounding box center [394, 225] width 43 height 17
select select "10"
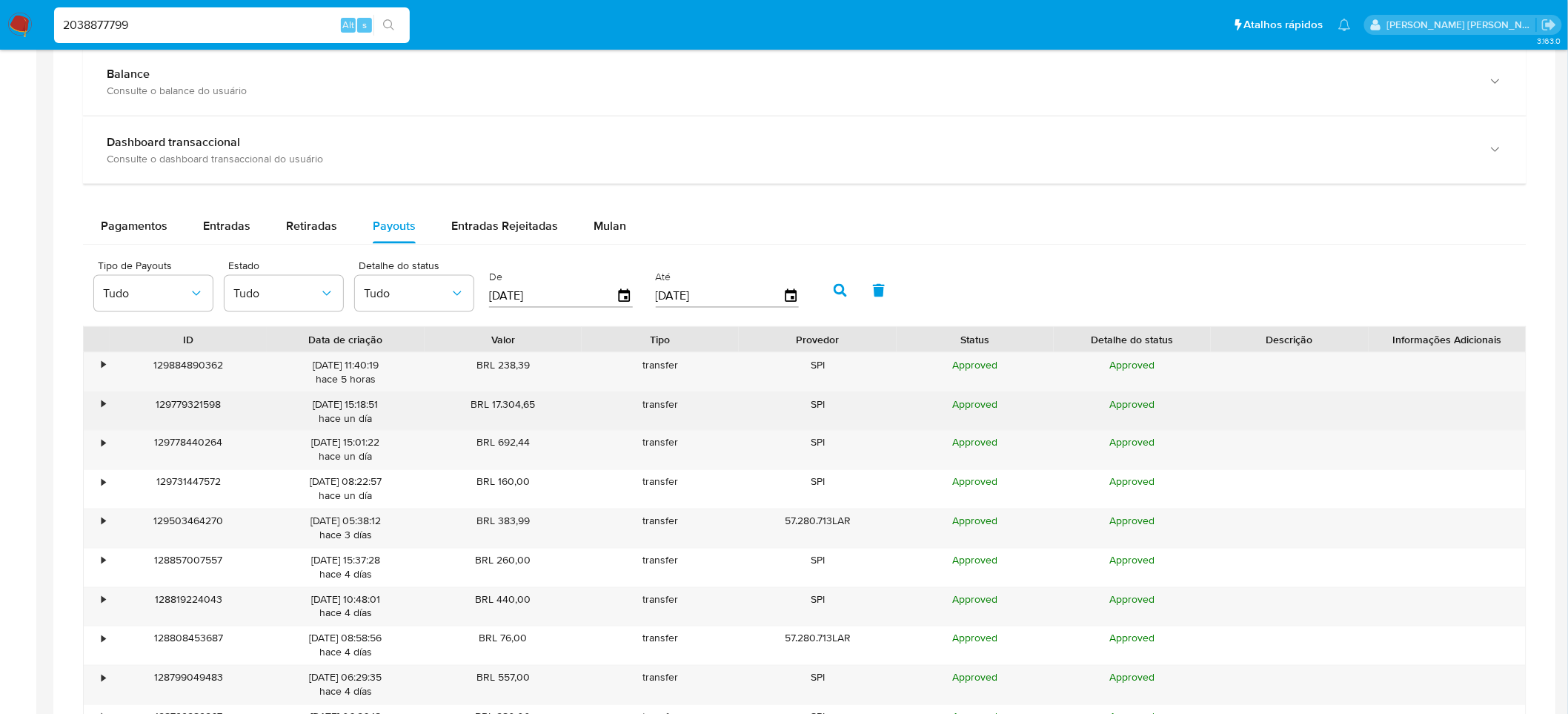
click at [97, 409] on div "•" at bounding box center [96, 411] width 26 height 39
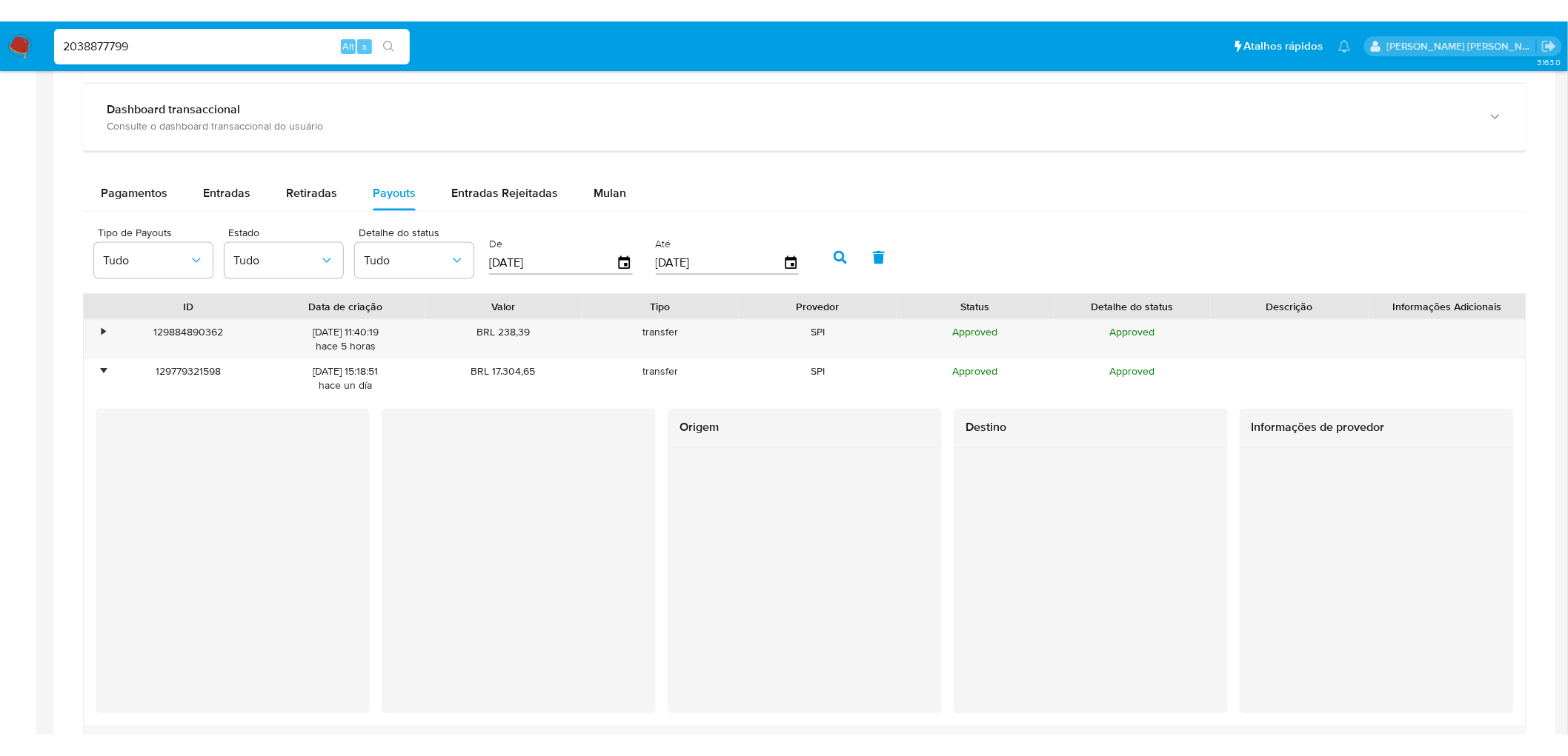
scroll to position [823, 0]
